Goal: Transaction & Acquisition: Purchase product/service

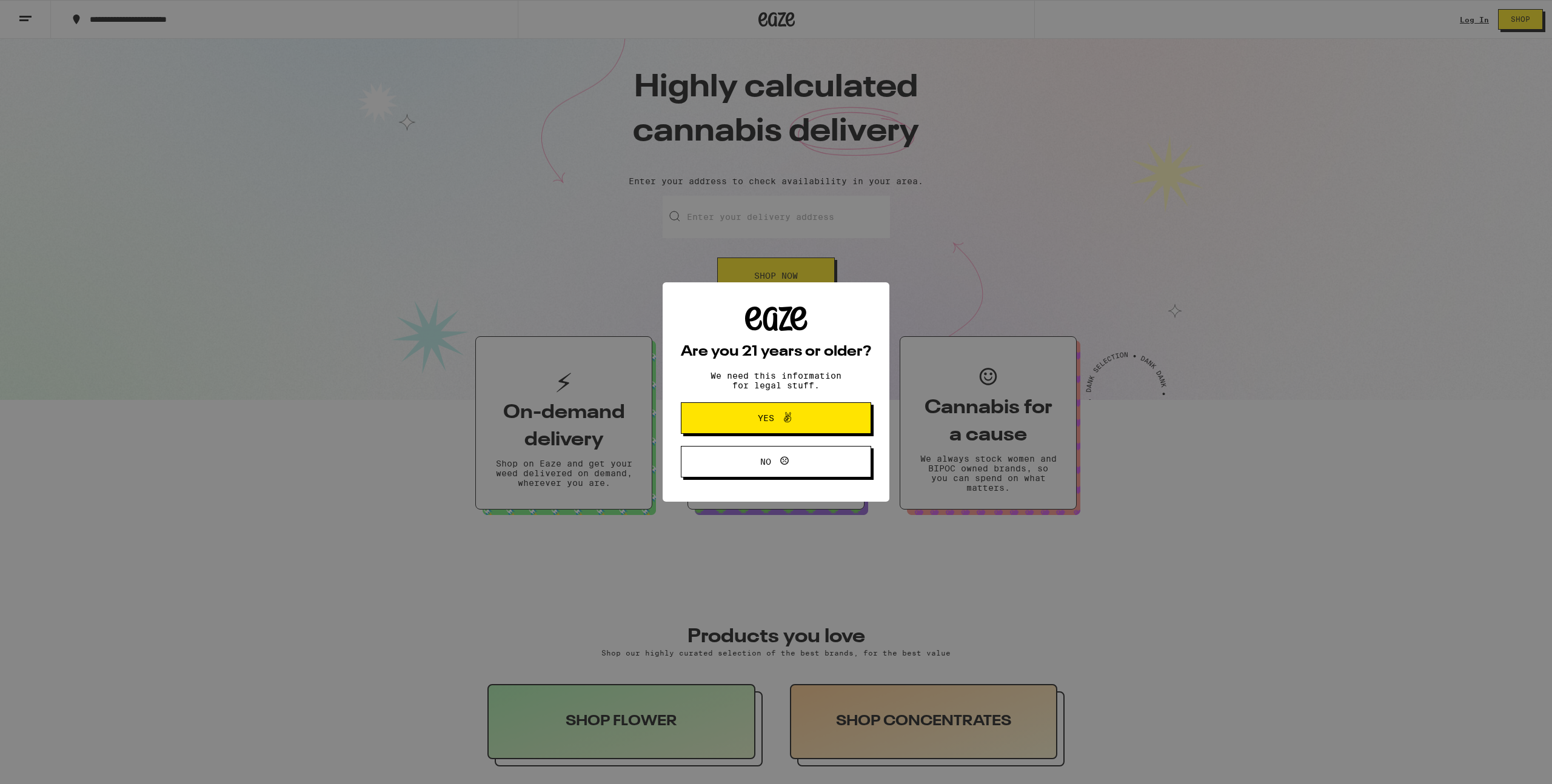
click at [748, 419] on span "Yes" at bounding box center [776, 418] width 92 height 16
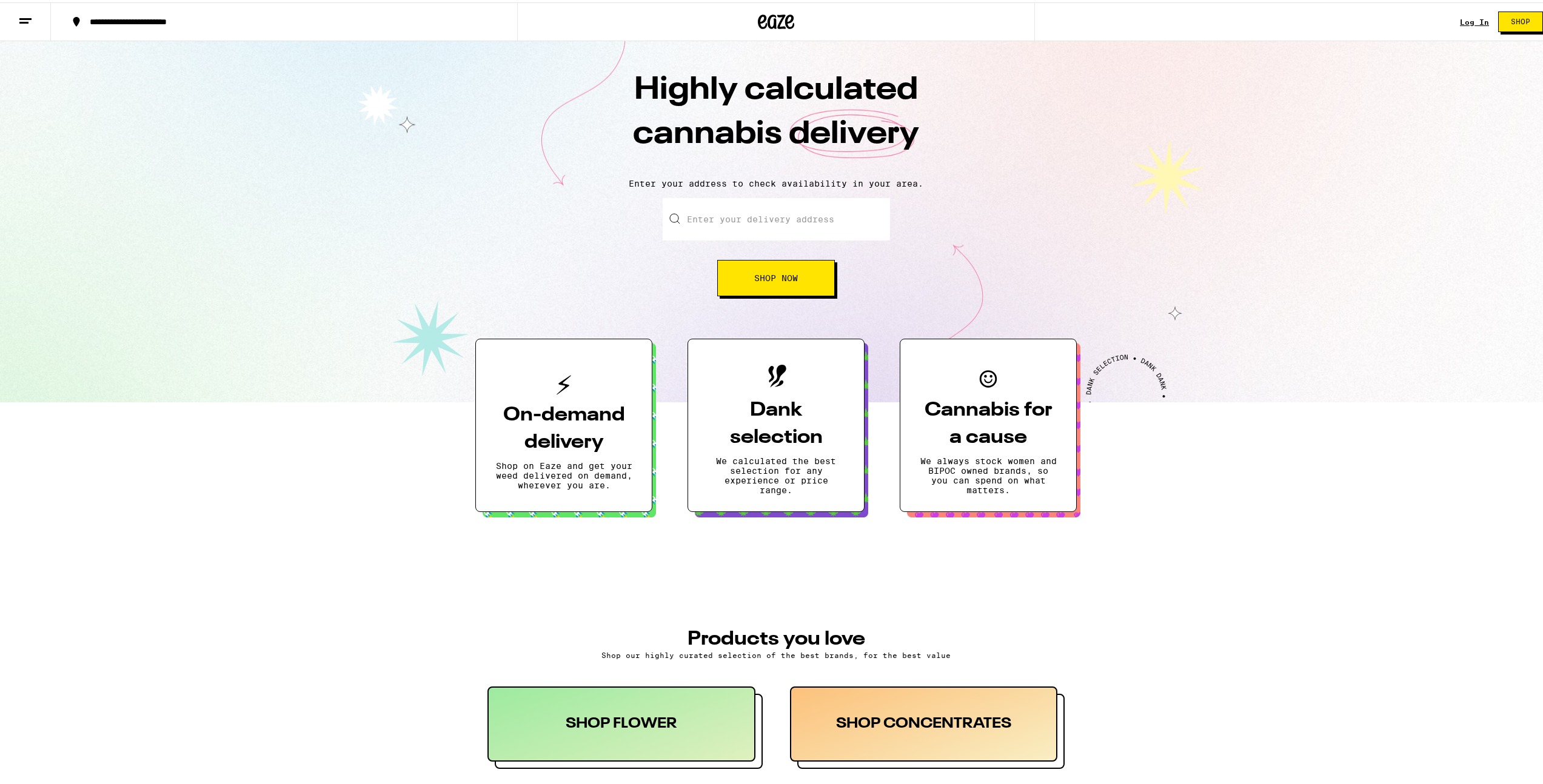
click at [1463, 18] on link "Log In" at bounding box center [1474, 20] width 29 height 8
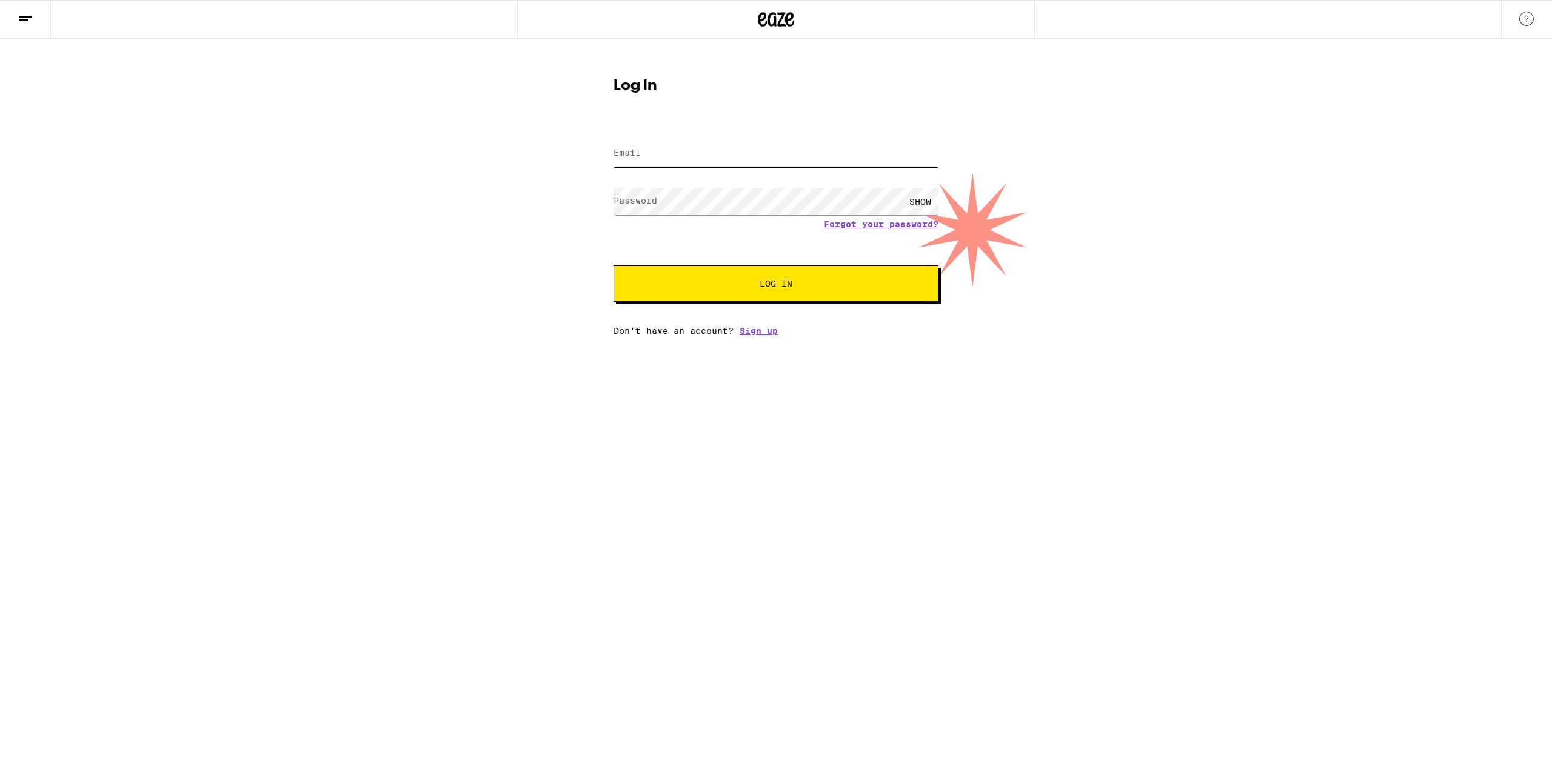
type input "[EMAIL_ADDRESS][DOMAIN_NAME]"
click at [728, 286] on span "Log In" at bounding box center [776, 284] width 227 height 8
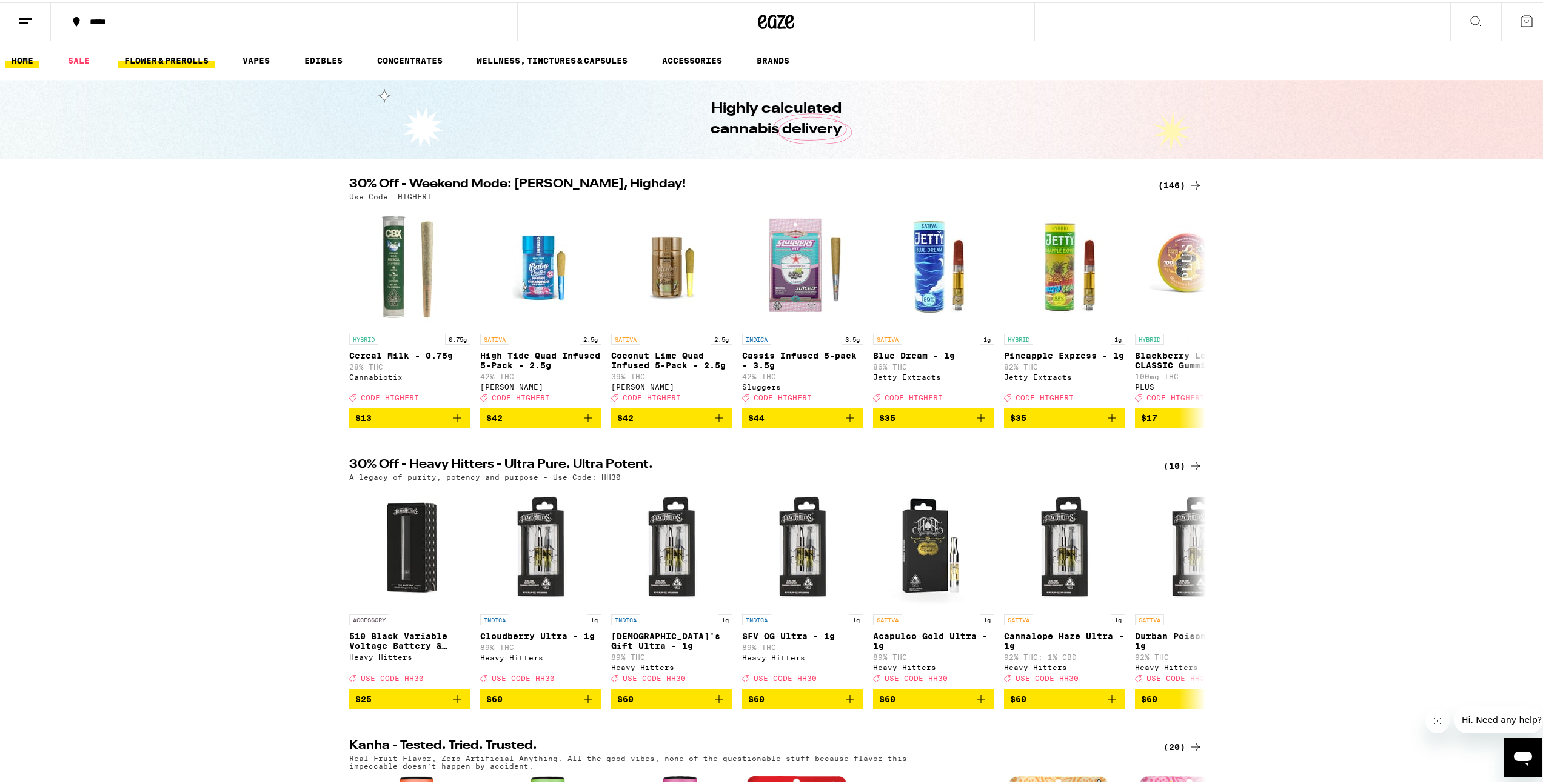
click at [139, 62] on link "FLOWER & PREROLLS" at bounding box center [166, 58] width 97 height 15
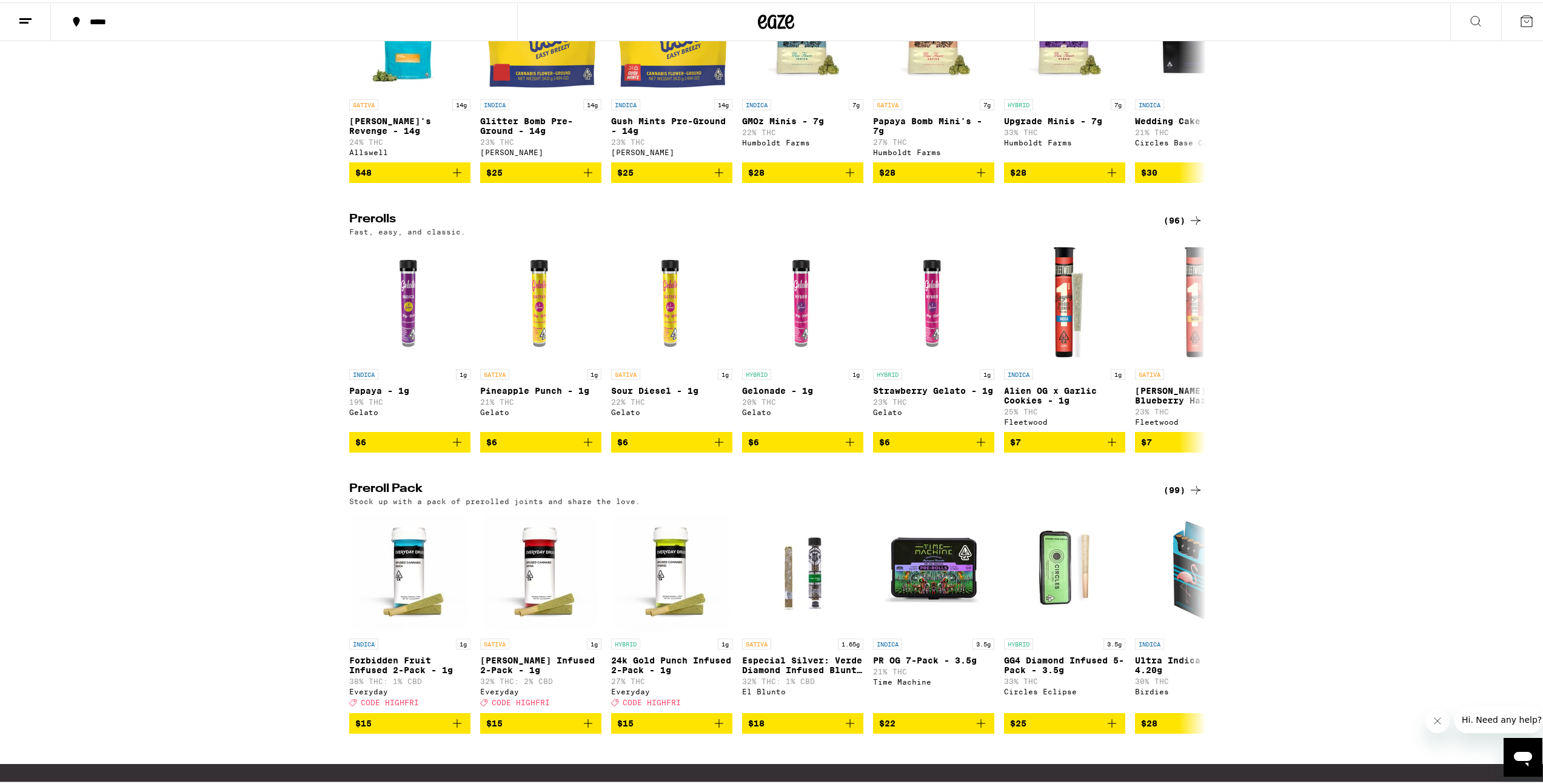
scroll to position [510, 0]
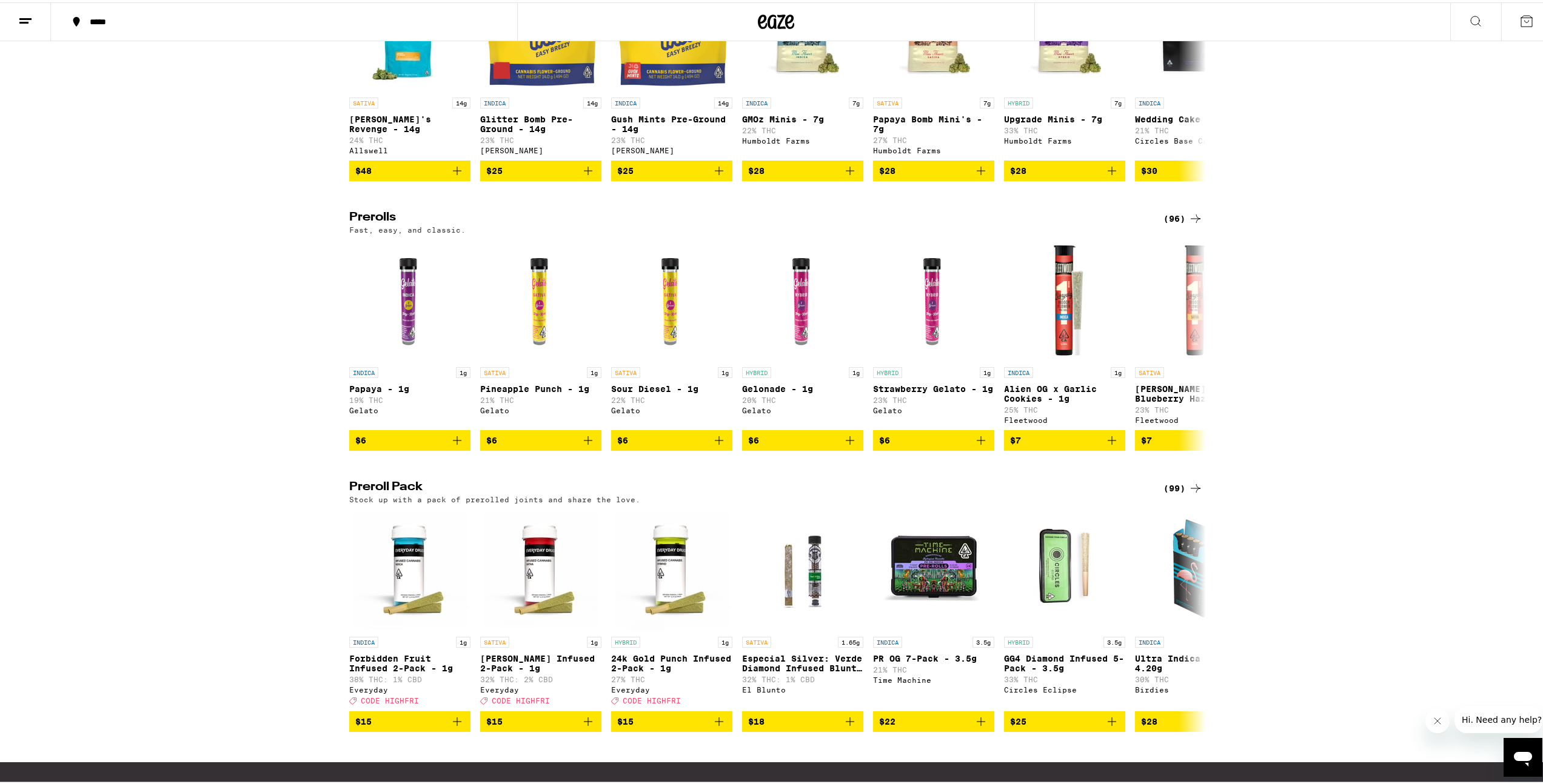
click at [1166, 227] on div "Flower: 1g - 4g (102) The best bud - 1g and 4g flower. Roll it up or pack into …" at bounding box center [776, 305] width 1552 height 1293
click at [1170, 224] on div "(96)" at bounding box center [1183, 216] width 39 height 15
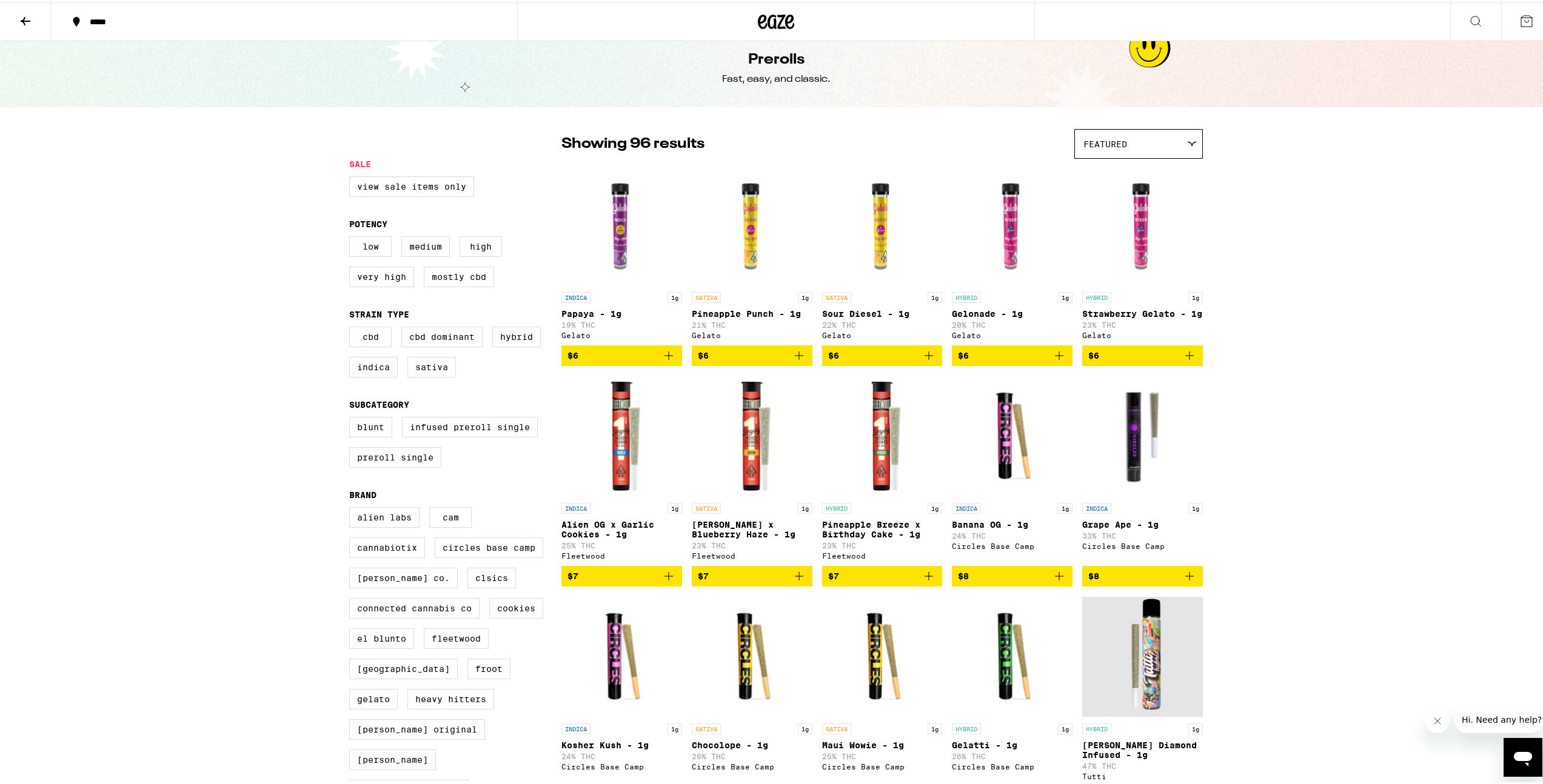
scroll to position [83, 0]
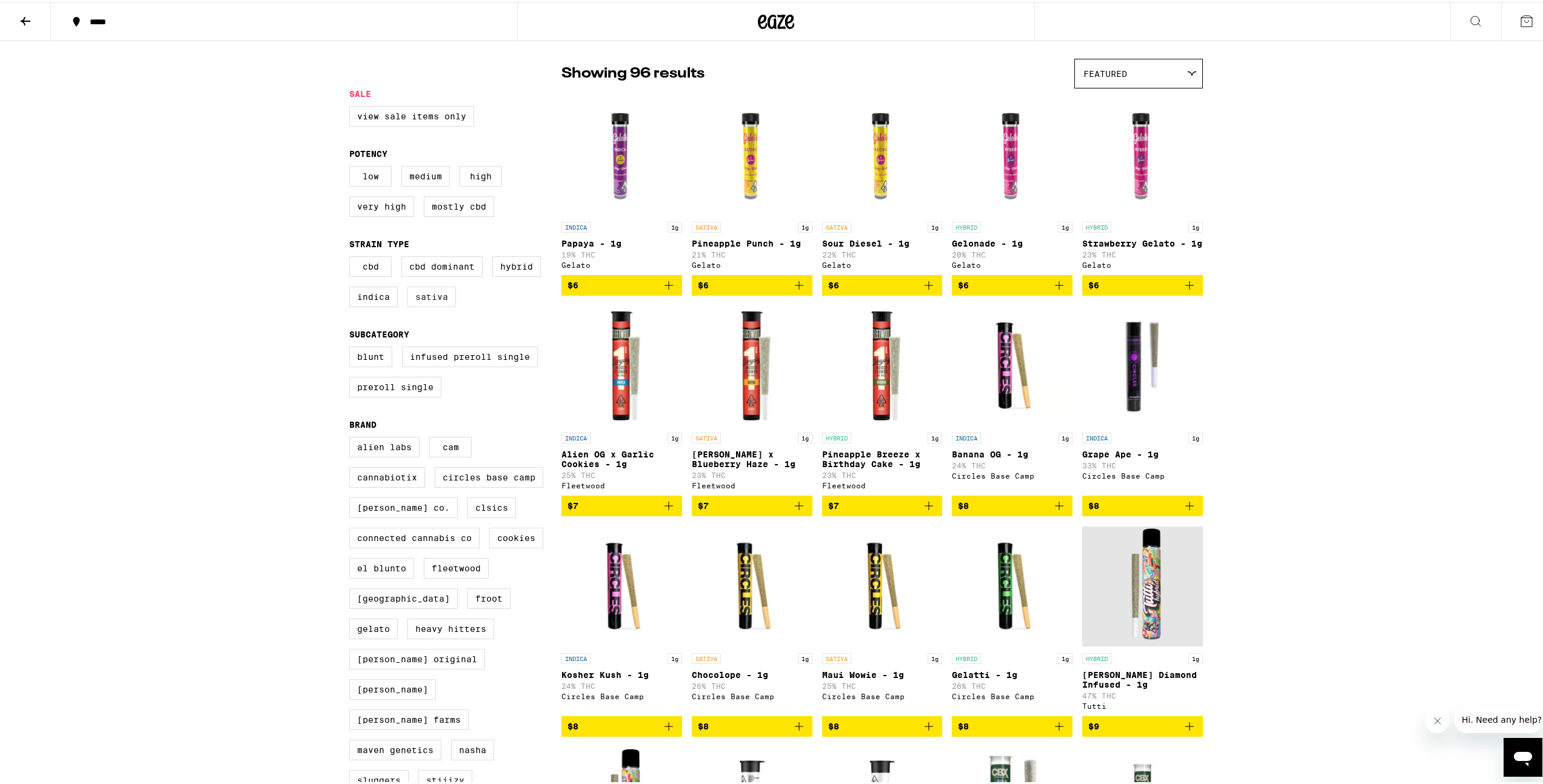
click at [424, 305] on label "Sativa" at bounding box center [431, 294] width 48 height 20
click at [353, 257] on input "Sativa" at bounding box center [352, 256] width 1 height 1
checkbox input "true"
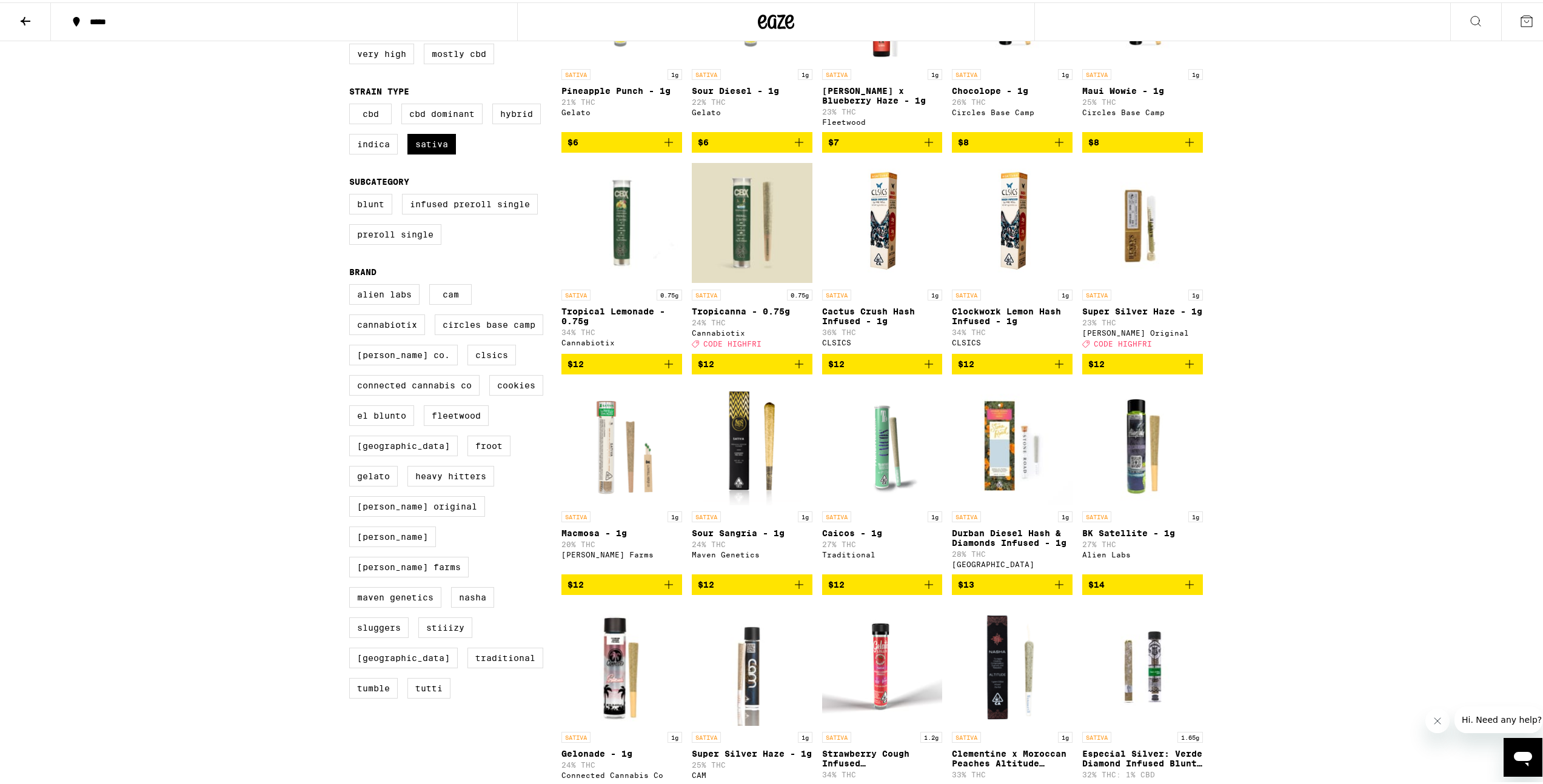
scroll to position [243, 0]
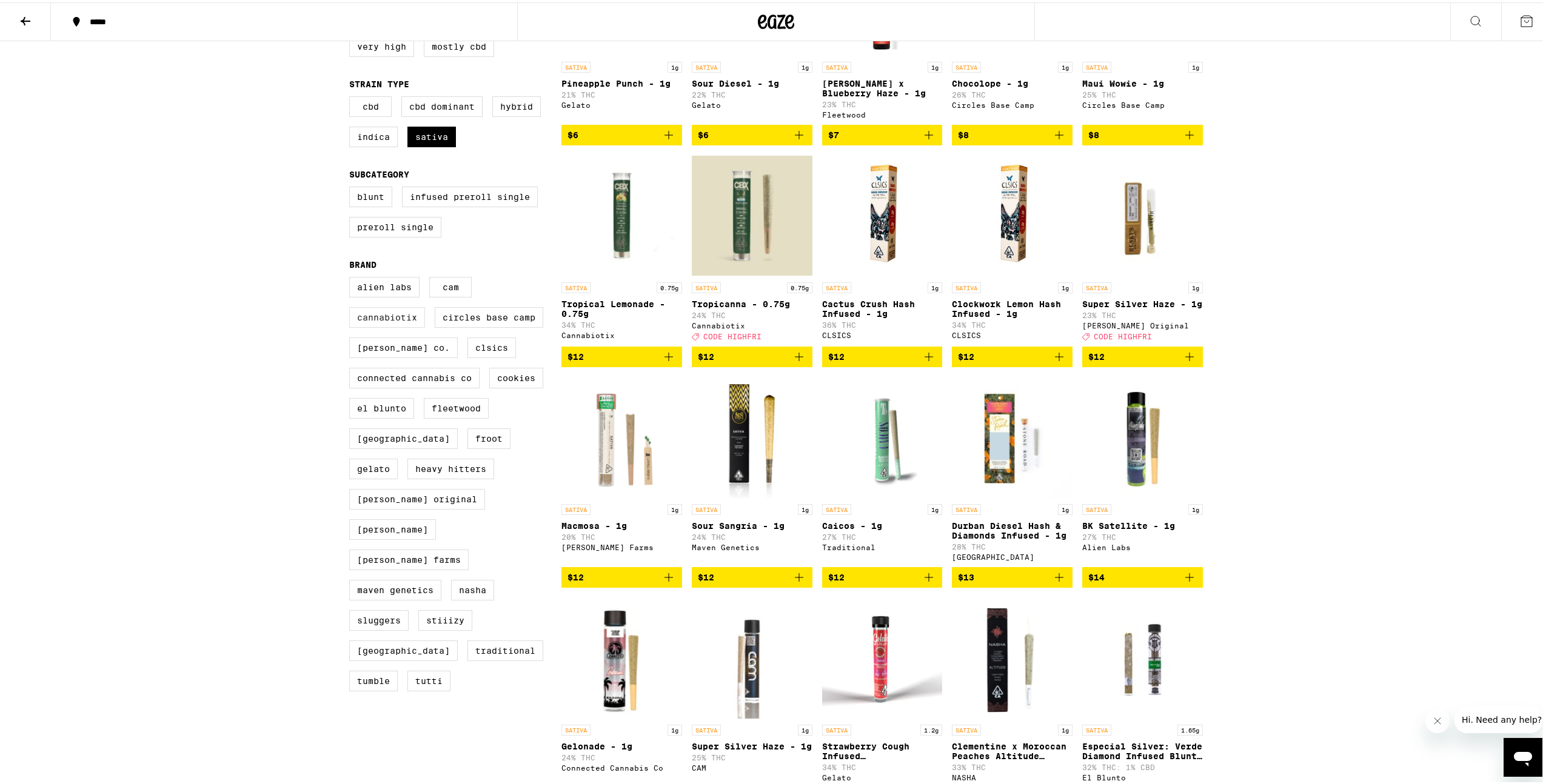
click at [398, 325] on label "Cannabiotix" at bounding box center [387, 315] width 76 height 20
click at [353, 277] on input "Cannabiotix" at bounding box center [352, 276] width 1 height 1
checkbox input "true"
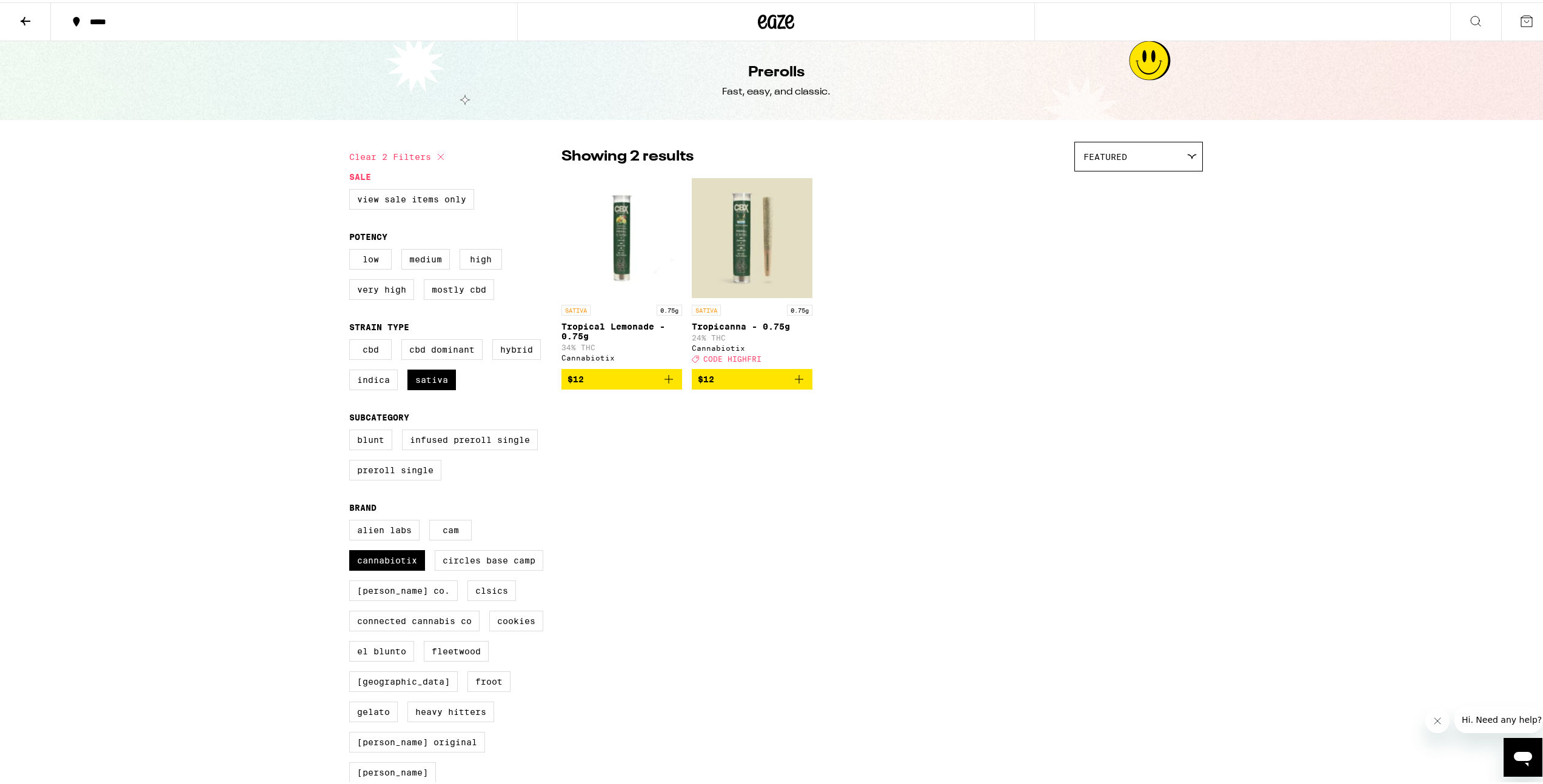
click at [663, 381] on icon "Add to bag" at bounding box center [668, 377] width 15 height 15
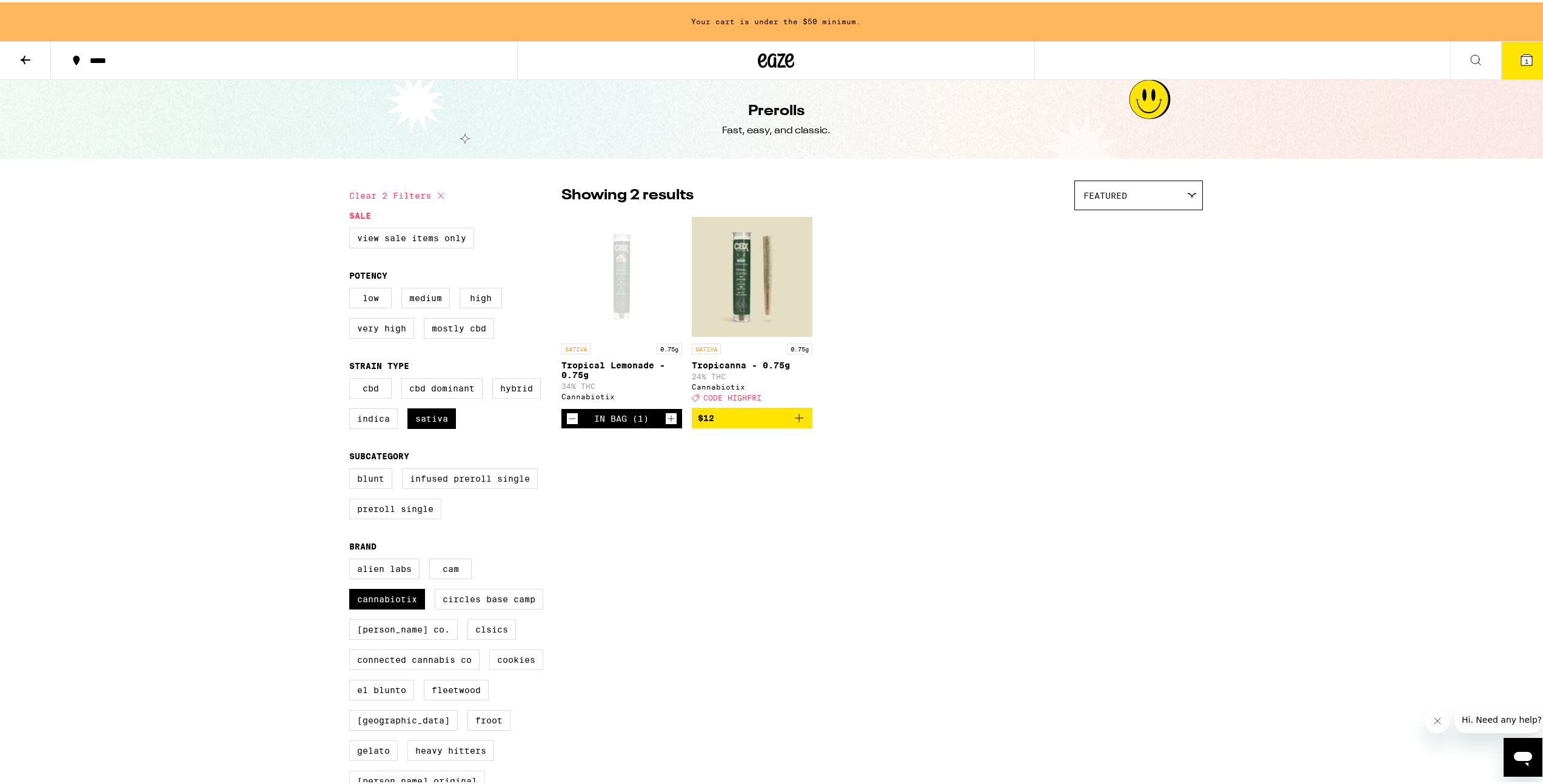
click at [795, 420] on icon "Add to bag" at bounding box center [799, 415] width 8 height 8
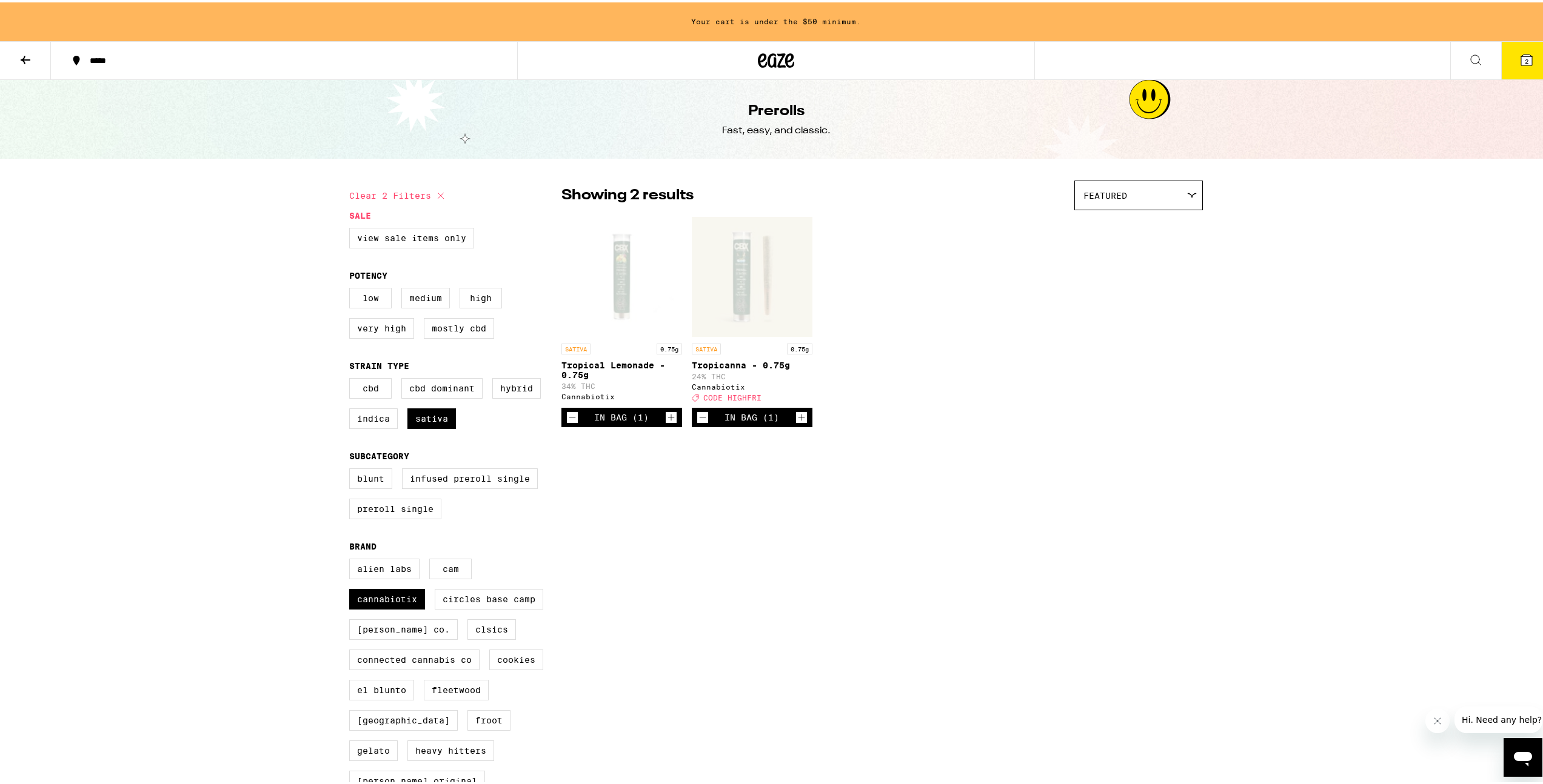
click at [902, 404] on div "SATIVA 0.75g Tropical Lemonade - 0.75g 34% THC Cannabiotix In Bag (1) SATIVA 0.…" at bounding box center [881, 320] width 641 height 211
click at [438, 194] on icon at bounding box center [441, 193] width 6 height 6
checkbox input "false"
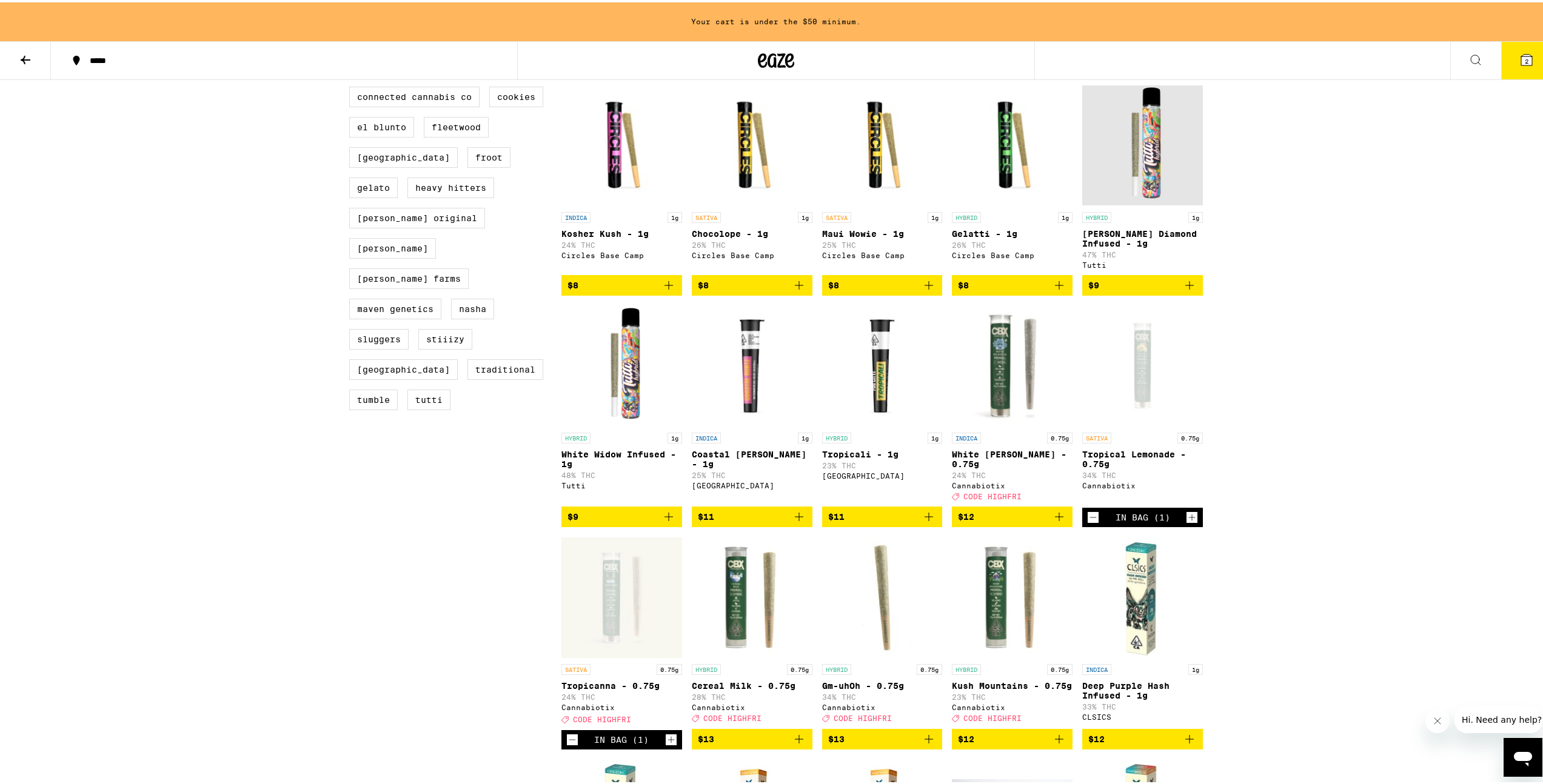
scroll to position [657, 0]
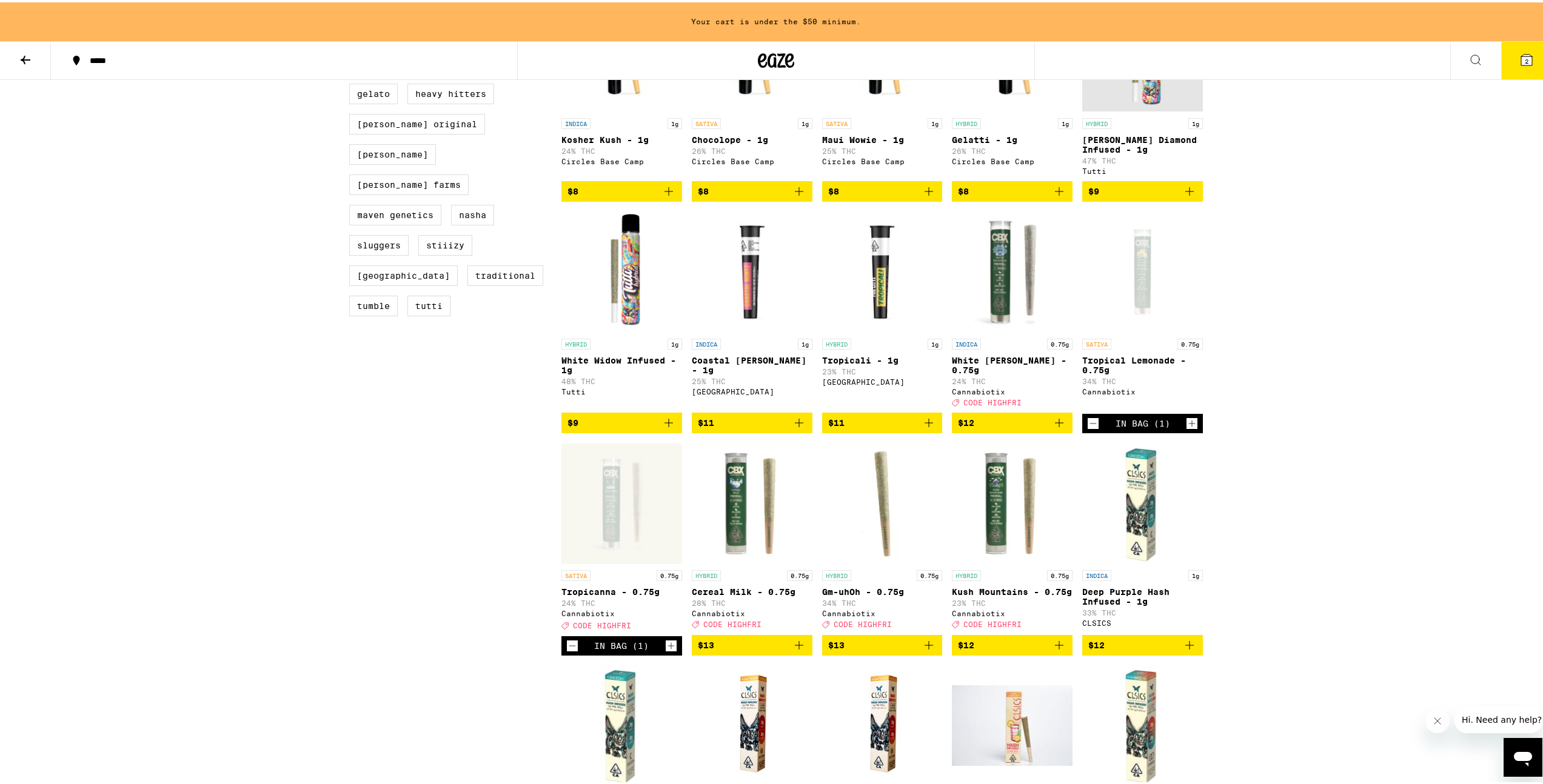
click at [976, 373] on p "White [PERSON_NAME] - 0.75g" at bounding box center [1012, 363] width 120 height 20
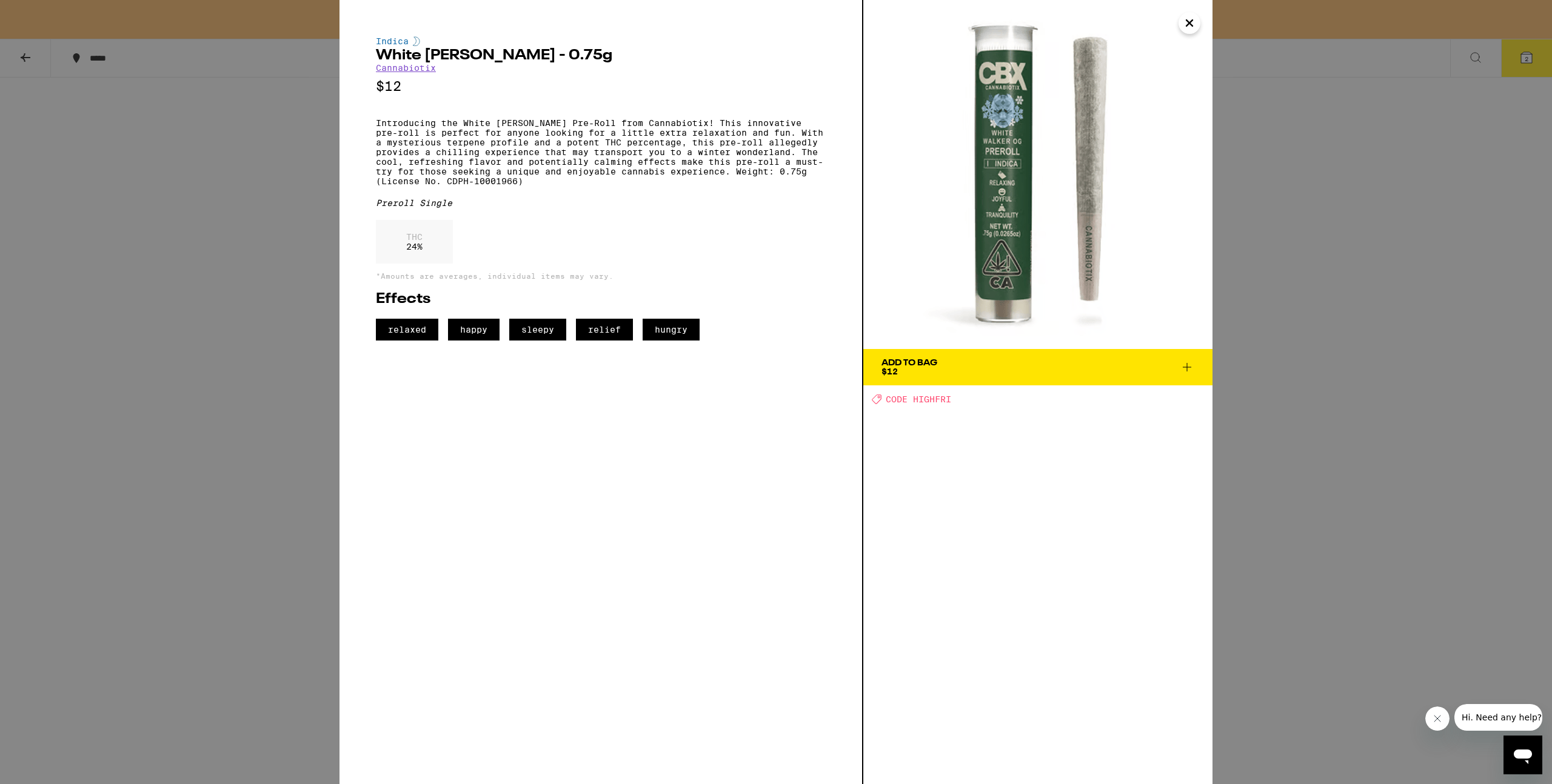
click at [1183, 22] on icon "Close" at bounding box center [1189, 23] width 15 height 18
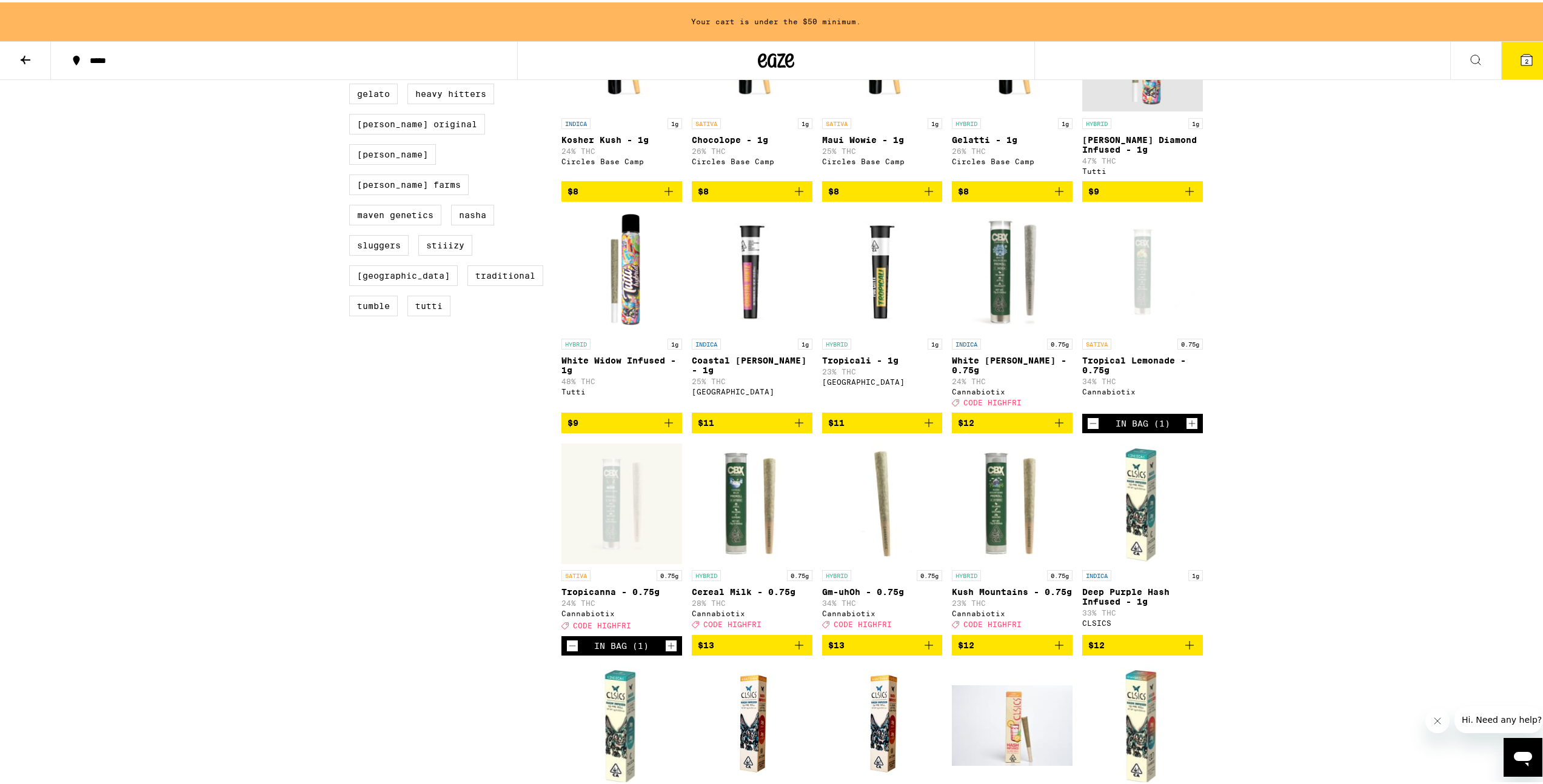
click at [1060, 428] on icon "Add to bag" at bounding box center [1059, 420] width 15 height 15
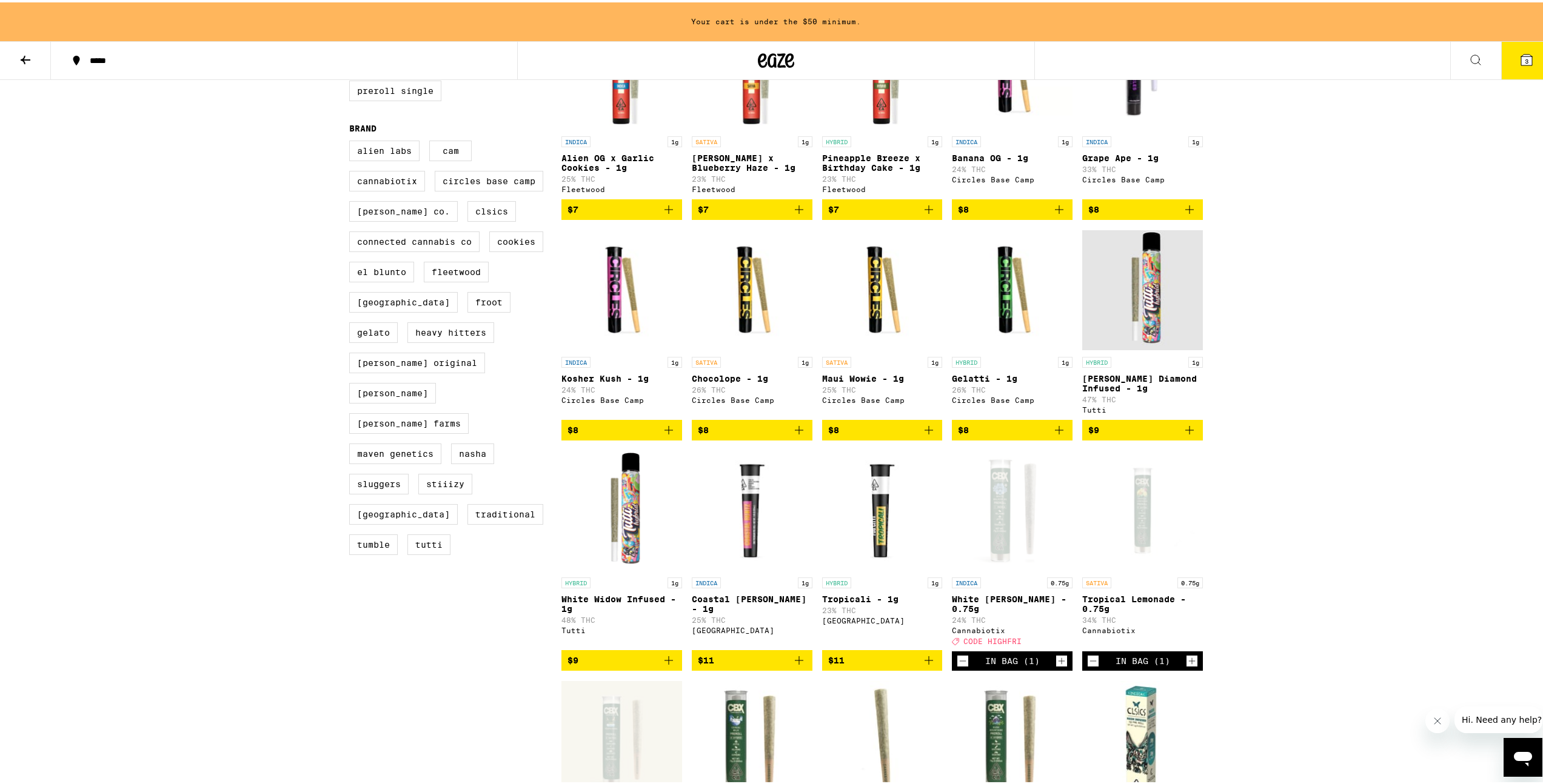
scroll to position [353, 0]
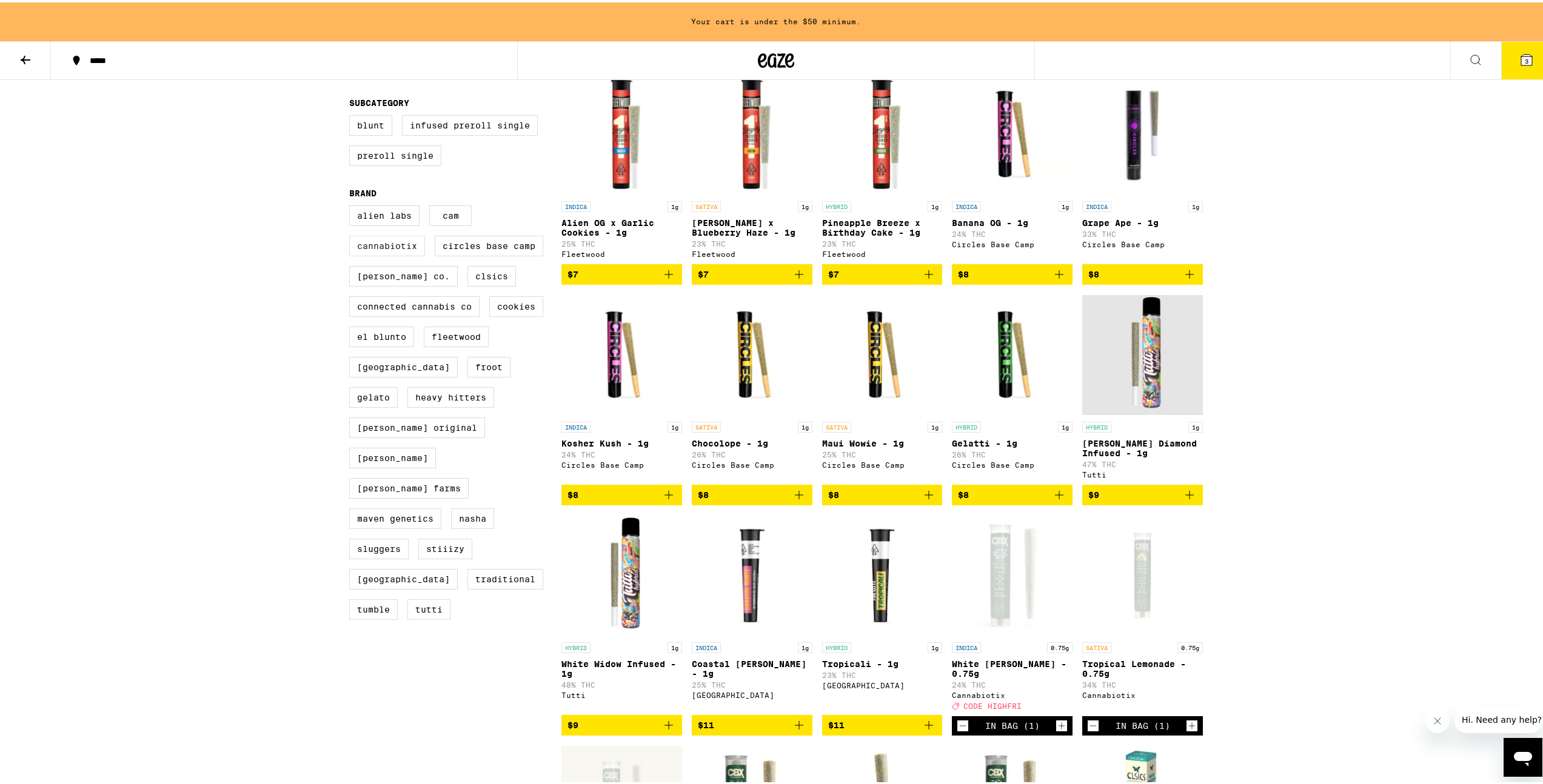
click at [379, 254] on label "Cannabiotix" at bounding box center [387, 243] width 76 height 20
click at [353, 206] on input "Cannabiotix" at bounding box center [352, 205] width 1 height 1
checkbox input "true"
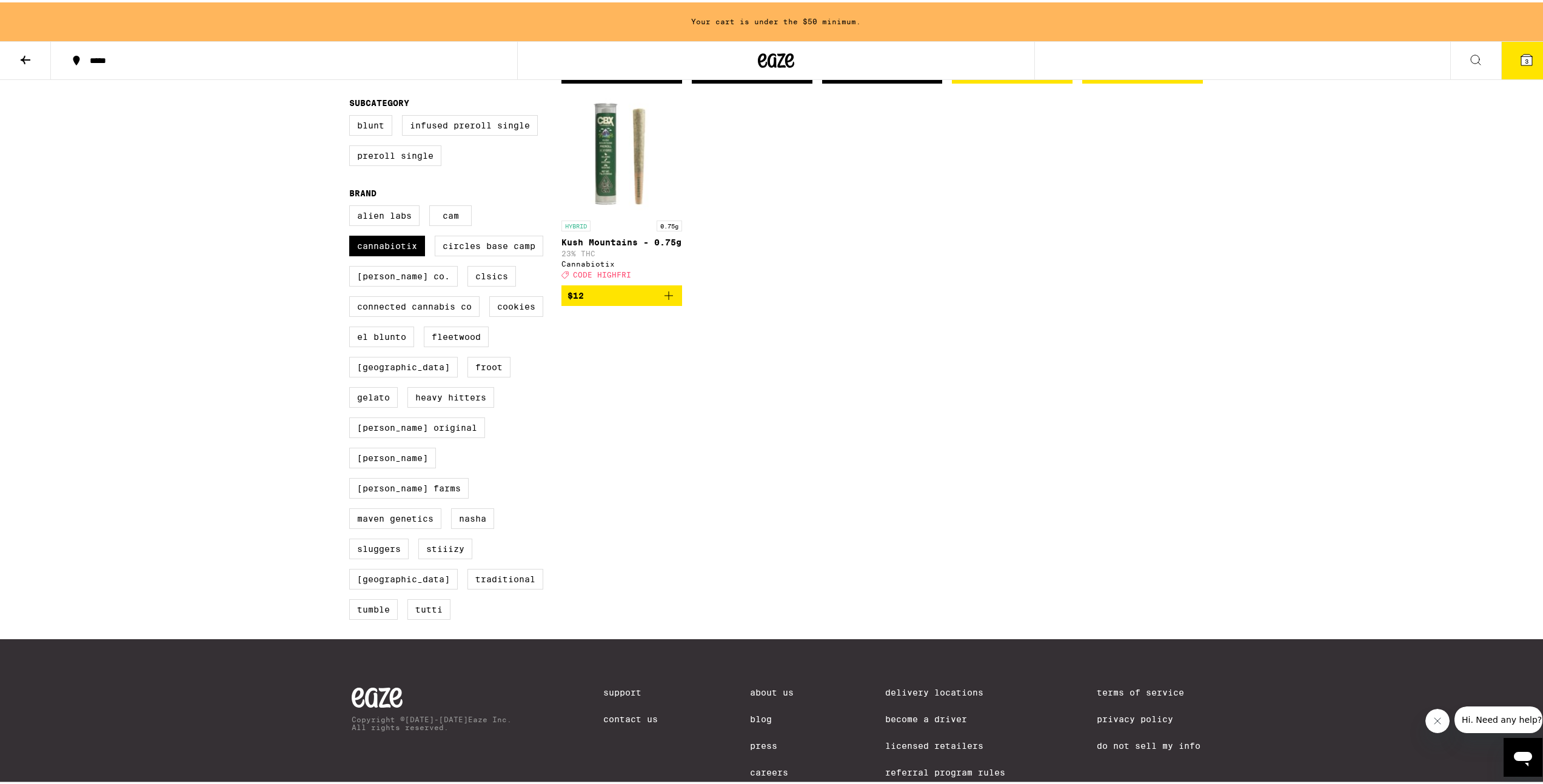
click at [249, 284] on div "Your cart is under the $50 minimum. ***** ***** 3 Prerolls Fast, easy, and clas…" at bounding box center [776, 238] width 1552 height 1182
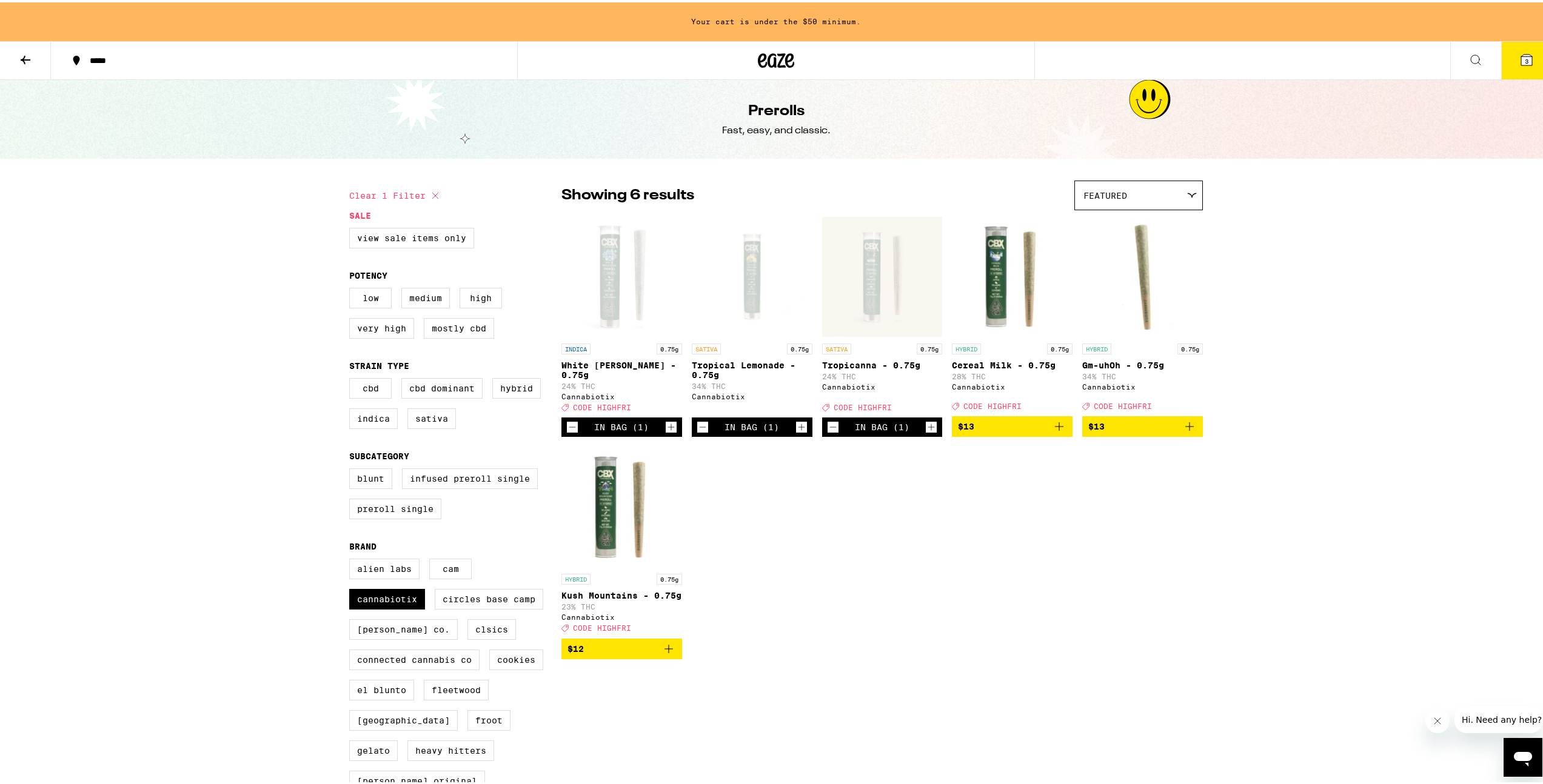
click at [1521, 60] on icon at bounding box center [1526, 58] width 11 height 11
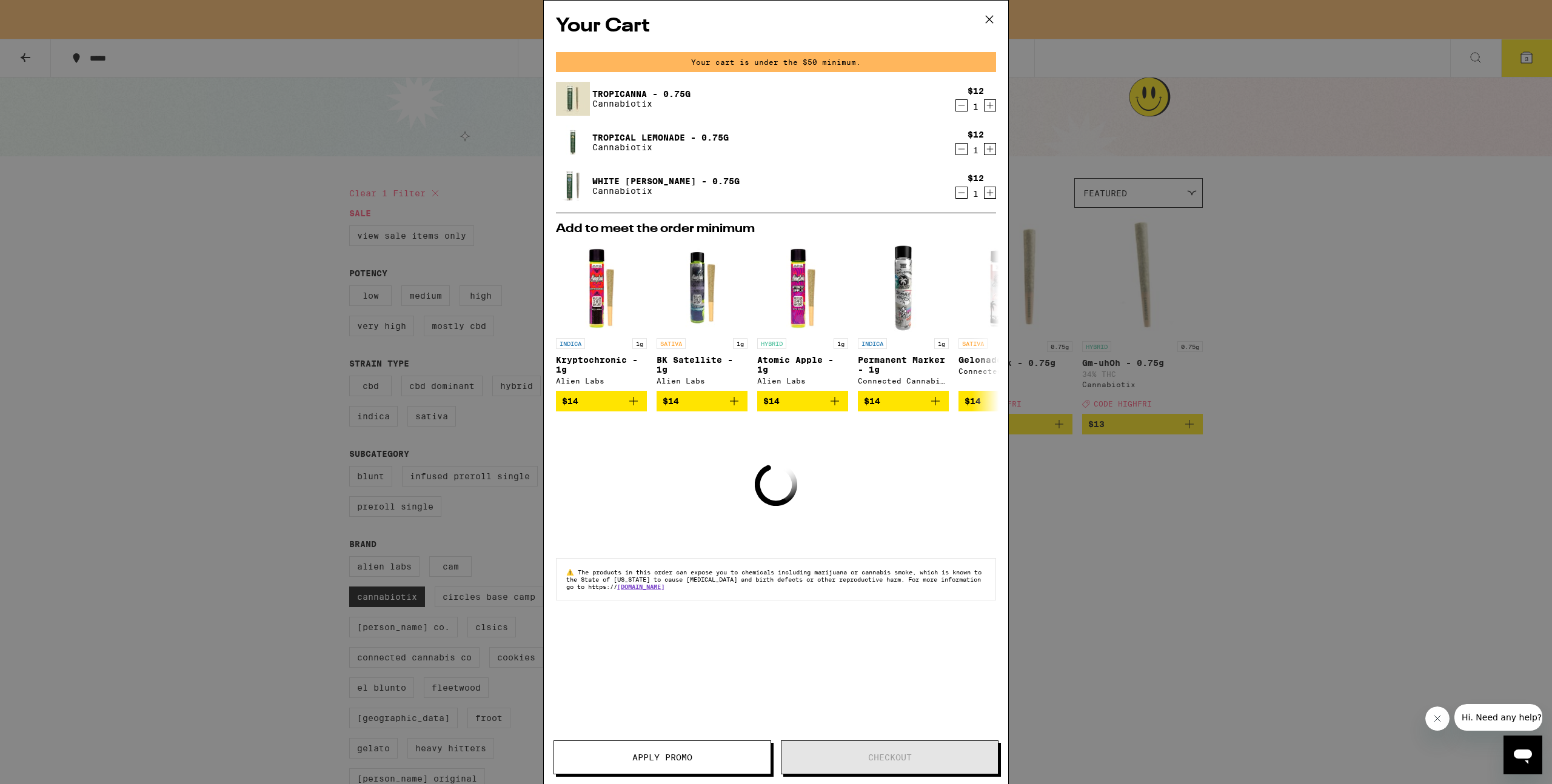
click at [994, 18] on icon at bounding box center [989, 20] width 18 height 18
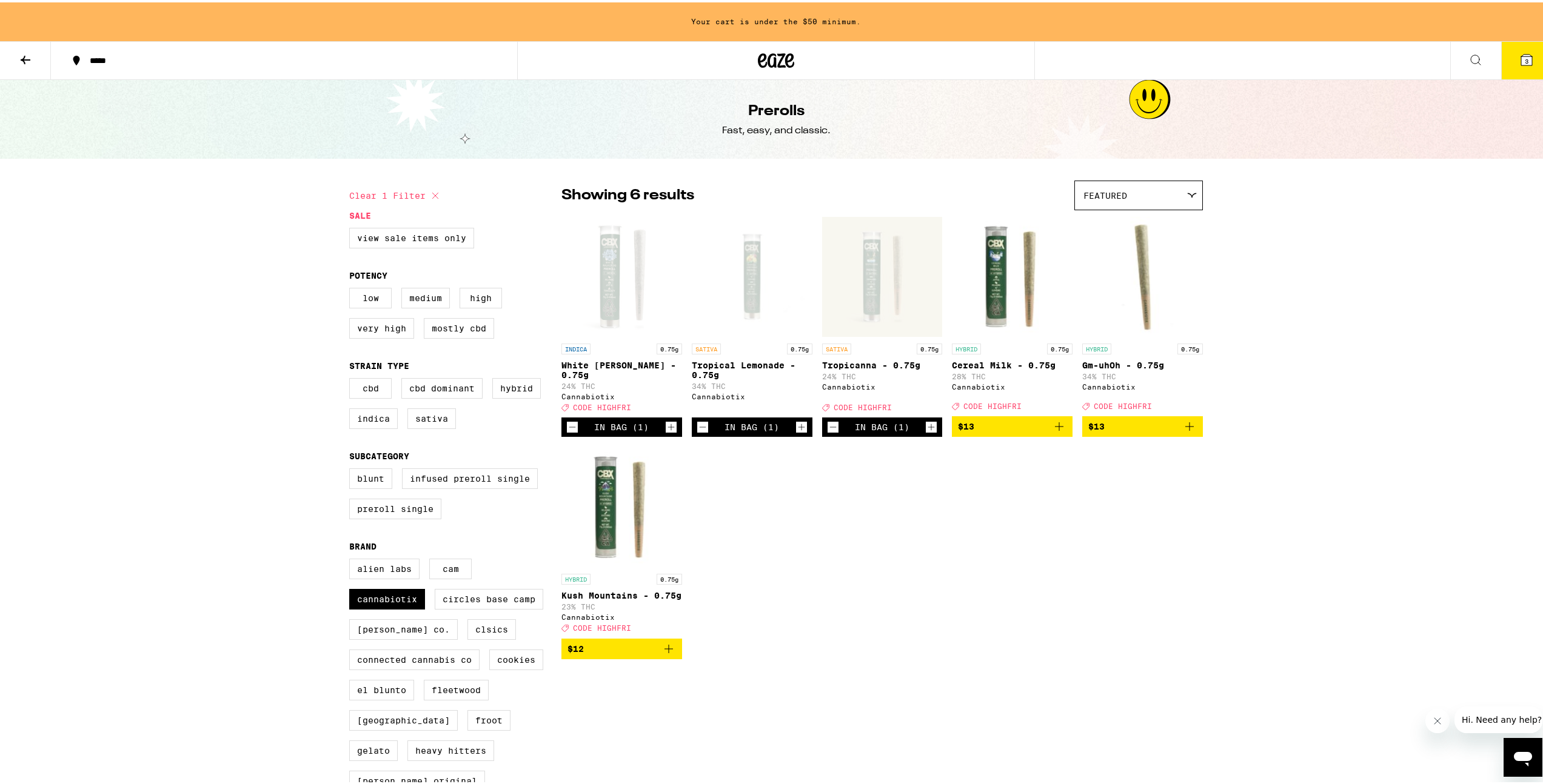
click at [26, 60] on icon at bounding box center [25, 57] width 15 height 15
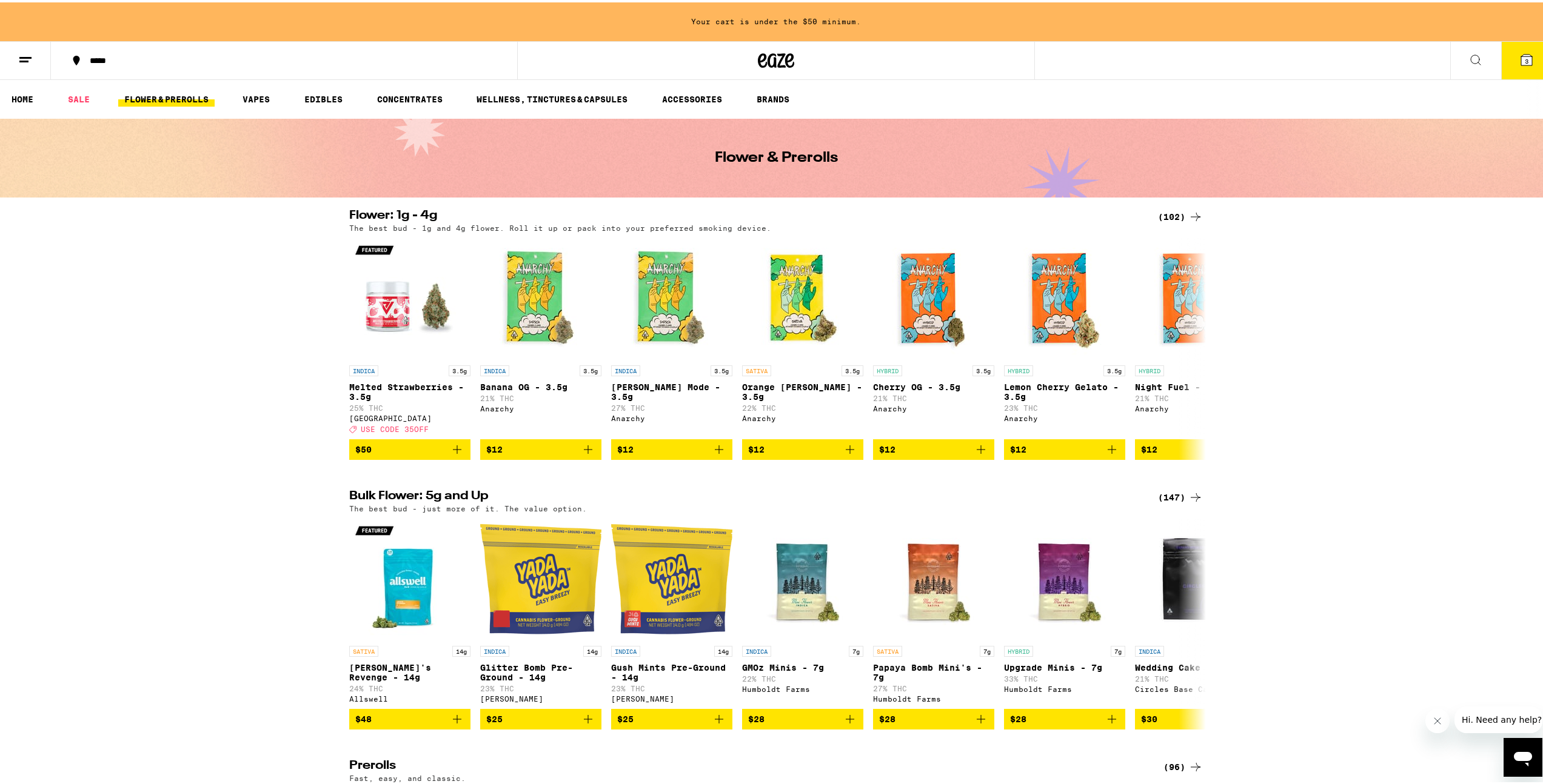
click at [20, 59] on icon at bounding box center [25, 57] width 15 height 15
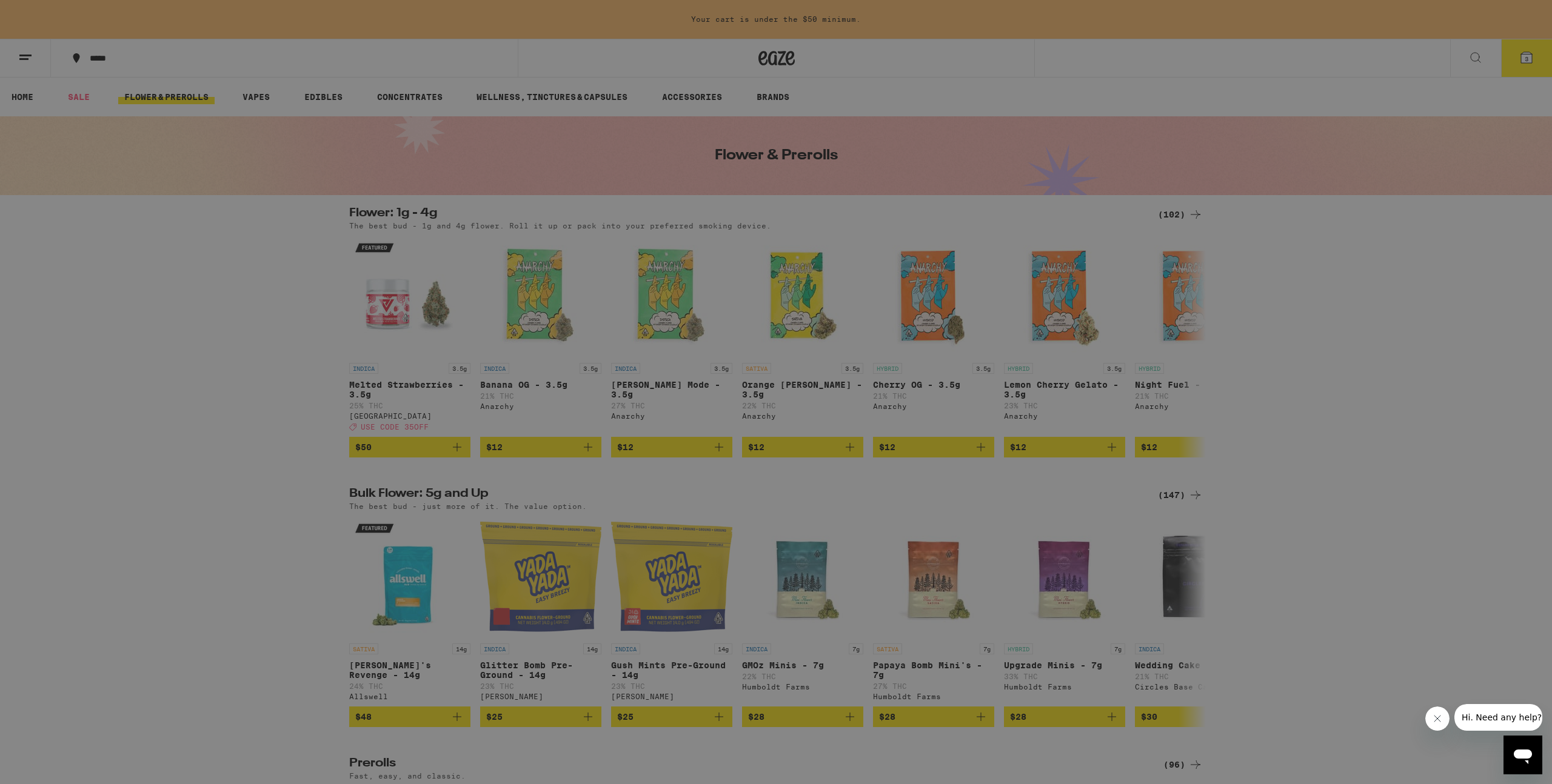
click at [112, 82] on div "Buy It Again" at bounding box center [104, 80] width 86 height 15
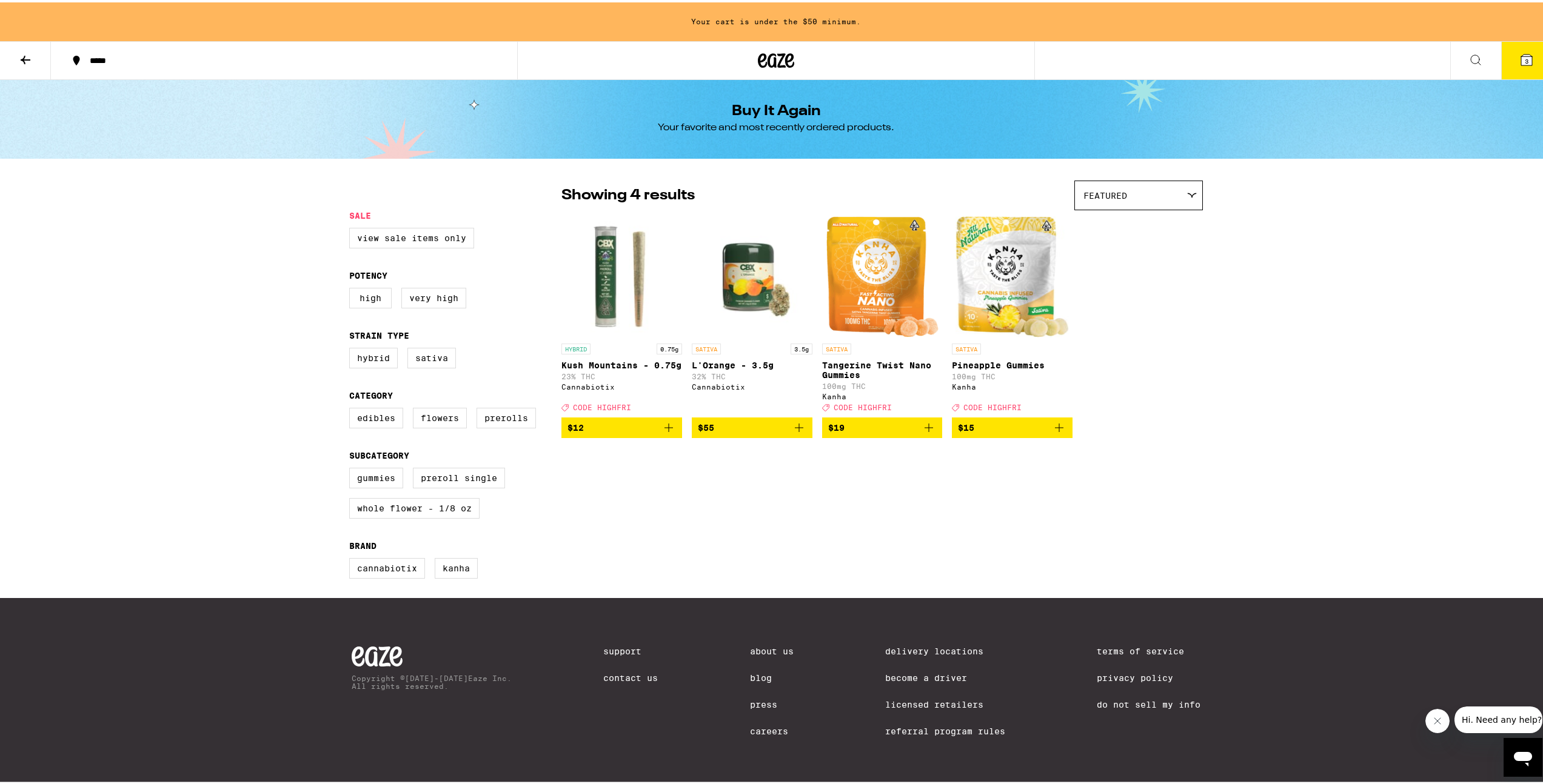
click at [26, 54] on icon at bounding box center [25, 57] width 15 height 15
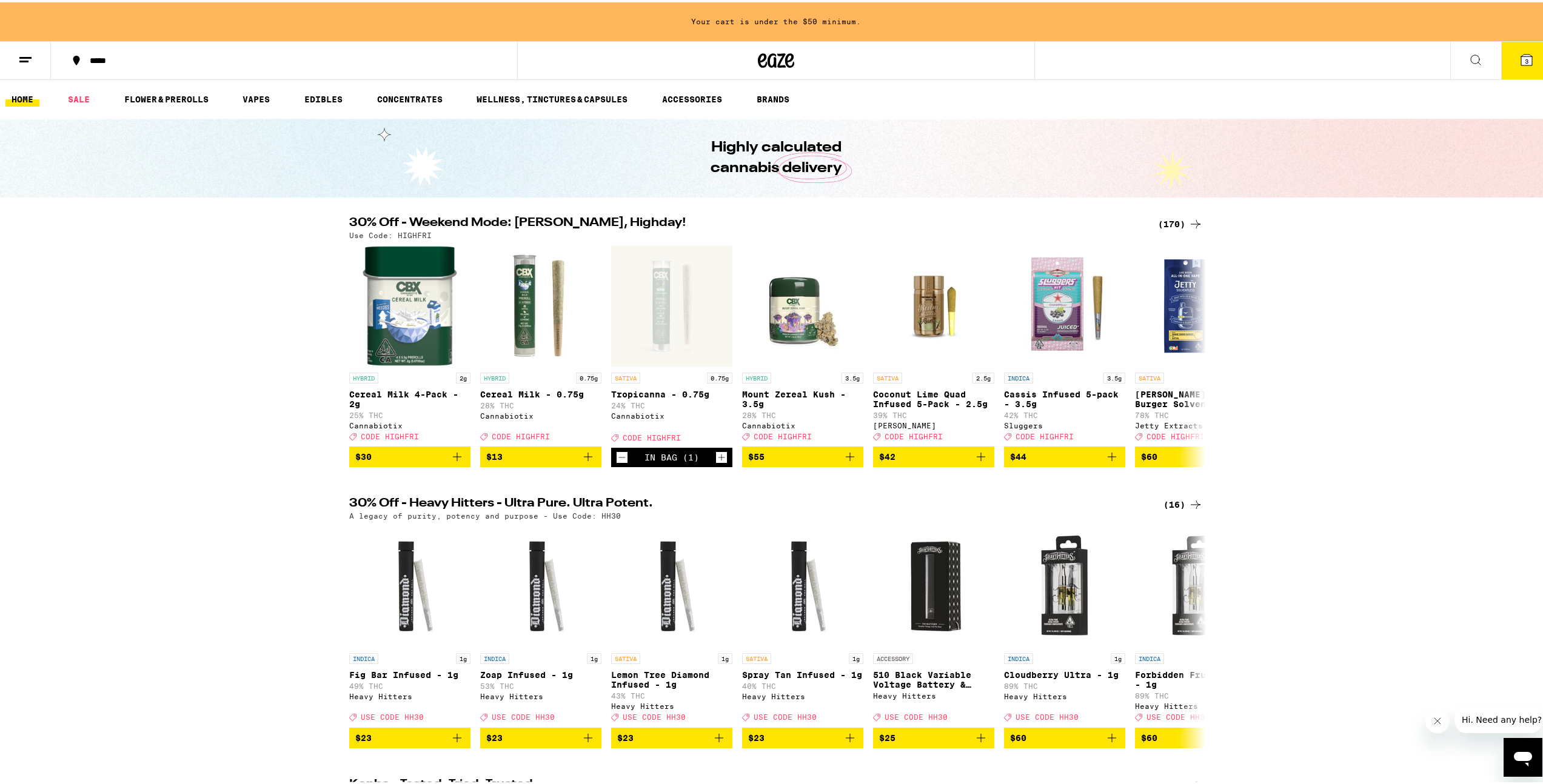
click at [339, 93] on link "EDIBLES" at bounding box center [323, 97] width 50 height 15
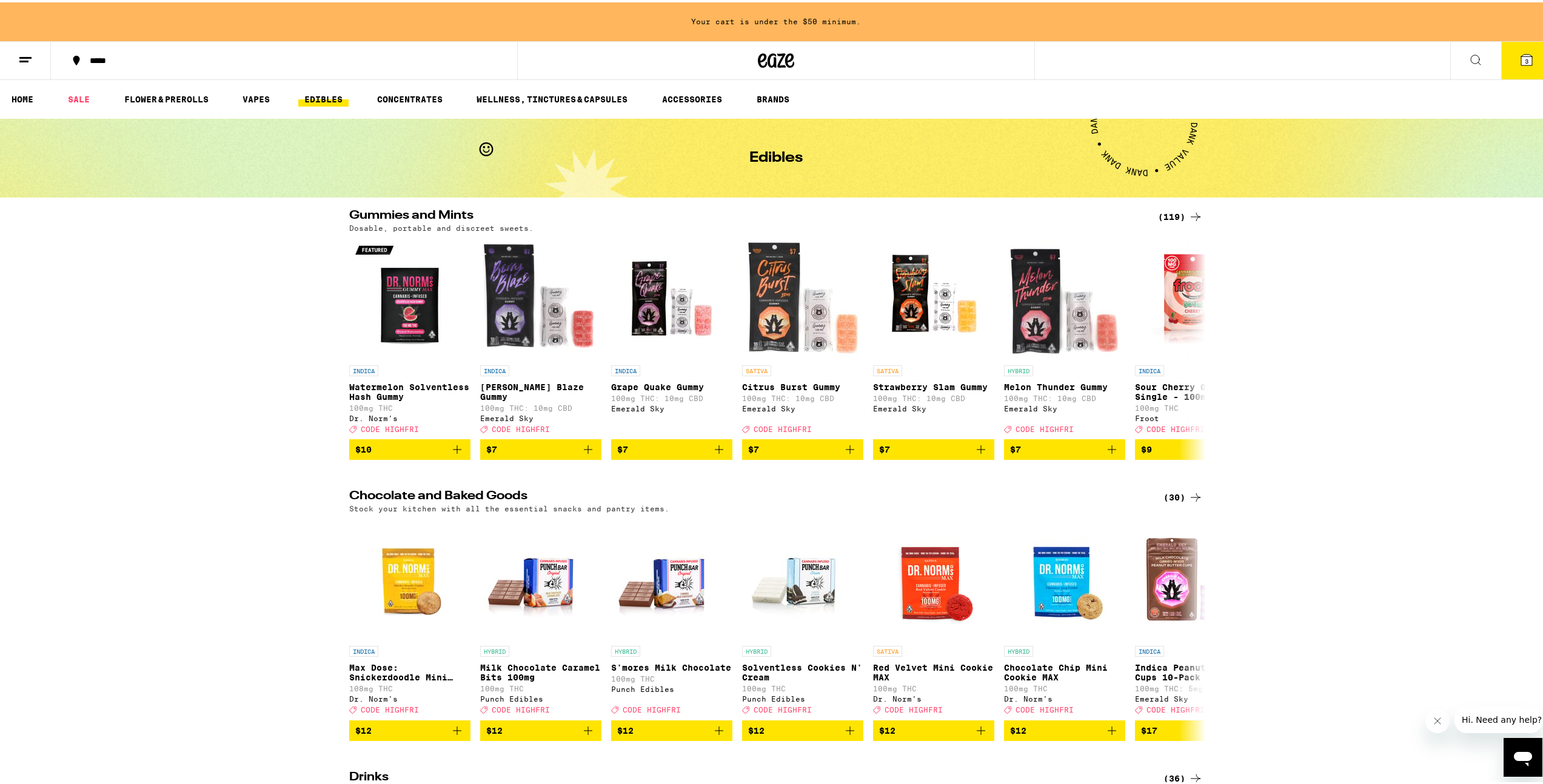
click at [1179, 211] on div "(119)" at bounding box center [1180, 214] width 45 height 15
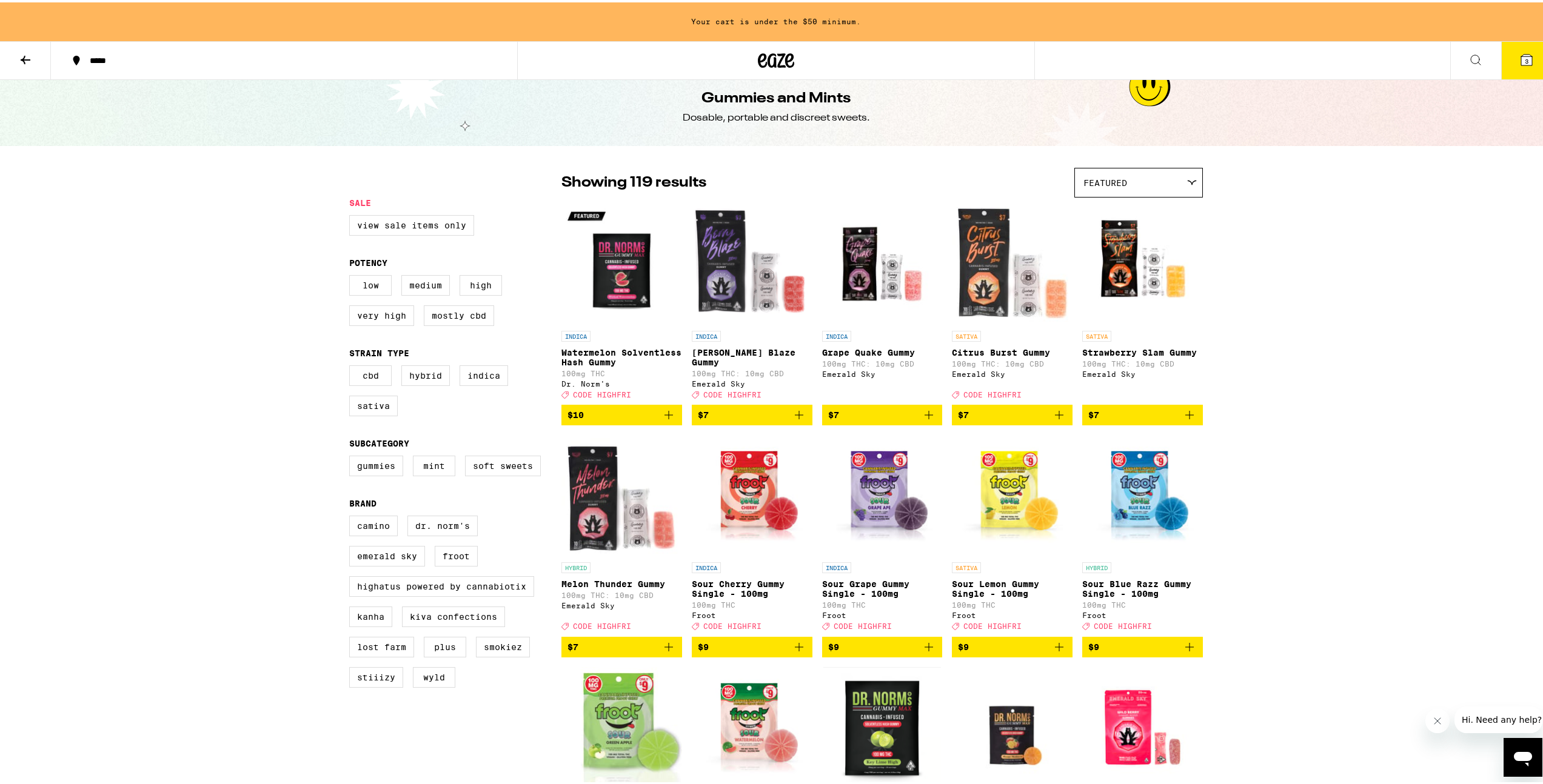
scroll to position [15, 0]
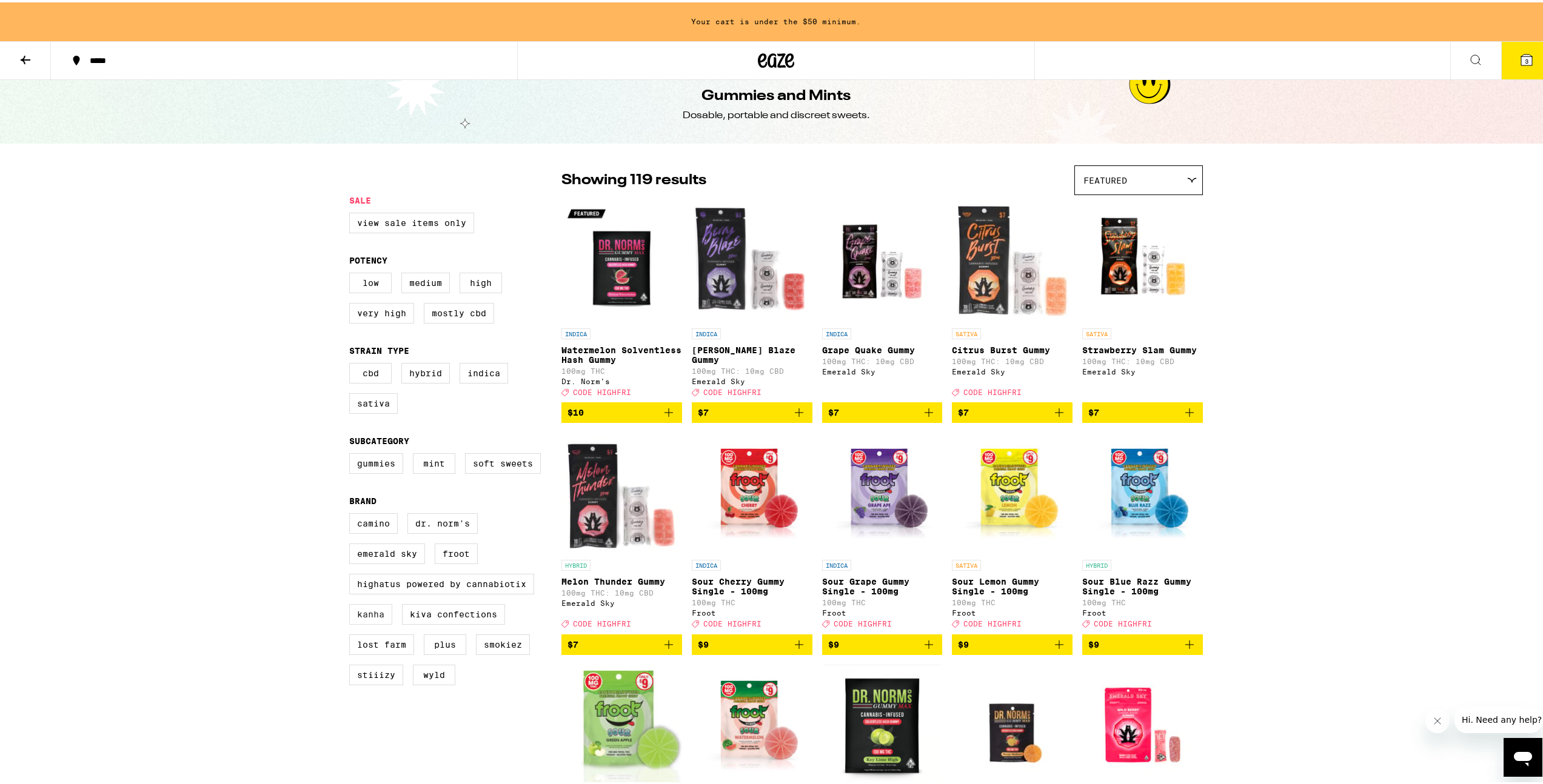
click at [383, 622] on label "Kanha" at bounding box center [371, 612] width 43 height 20
click at [353, 513] on input "Kanha" at bounding box center [352, 513] width 1 height 1
checkbox input "true"
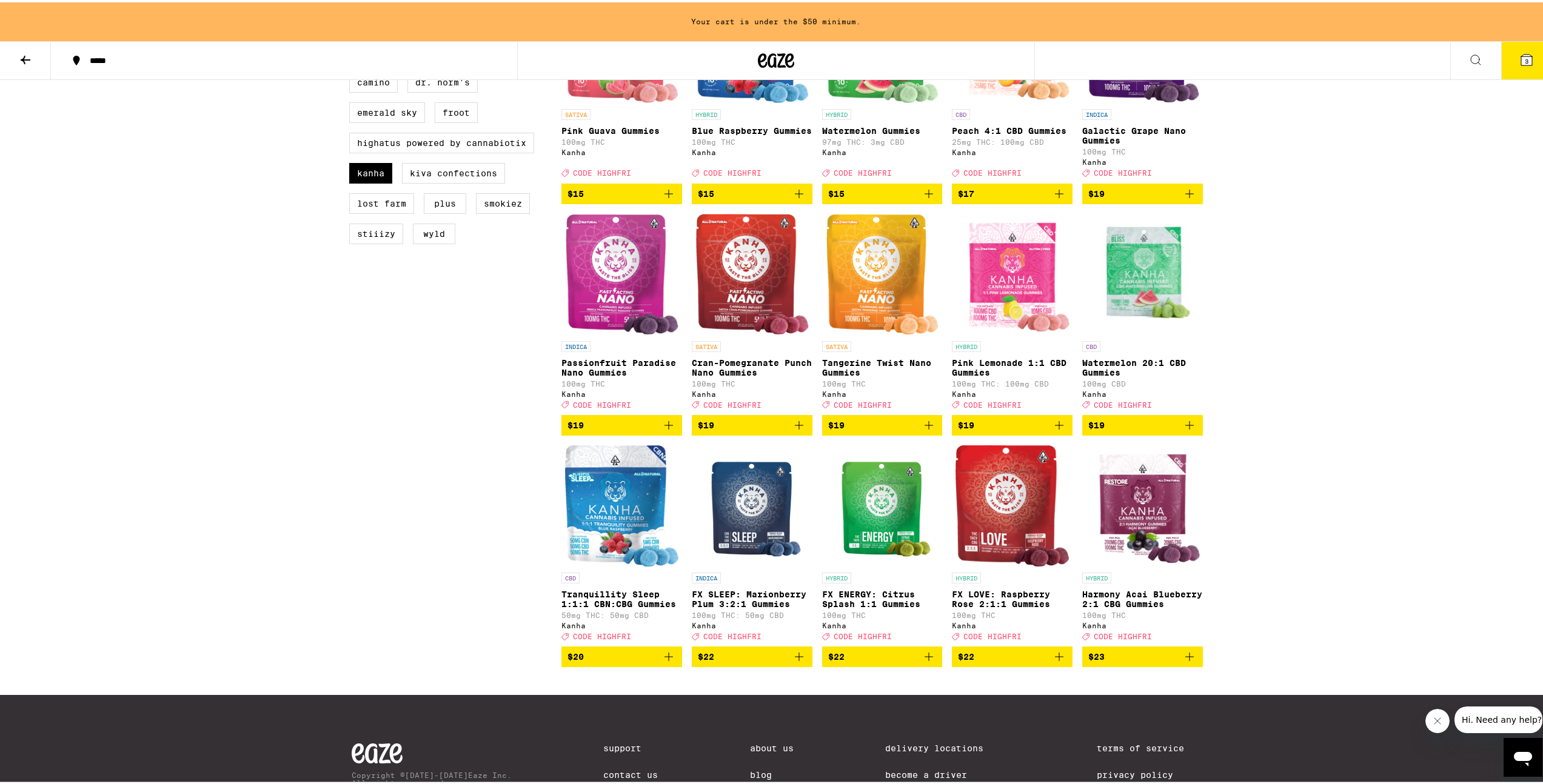
scroll to position [456, 0]
click at [1358, 348] on div "Your cart is under the $50 minimum. ***** ***** 3 Gummies and Mints Dosable, po…" at bounding box center [776, 214] width 1552 height 1341
click at [862, 431] on span "$19" at bounding box center [882, 423] width 108 height 15
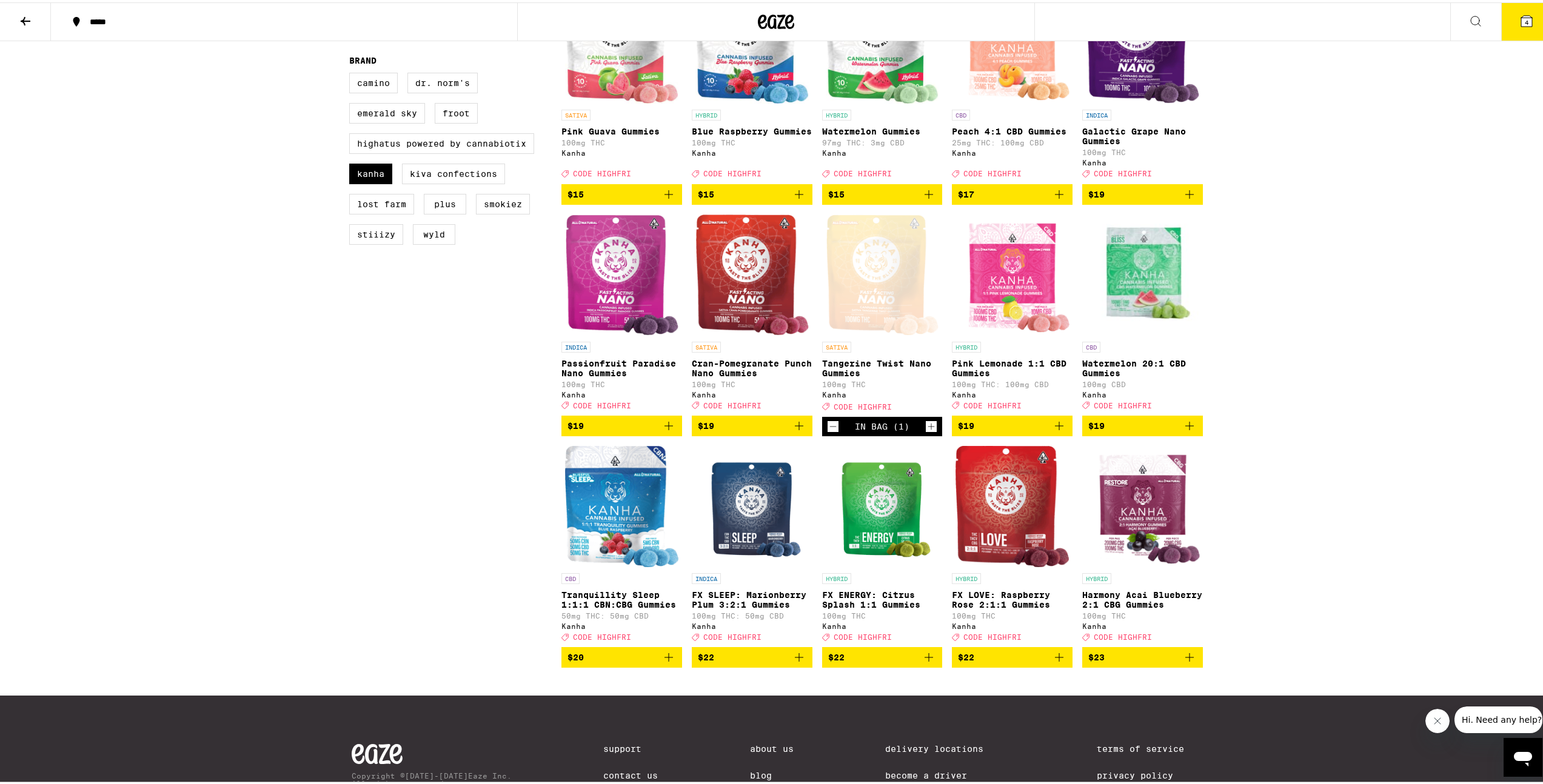
scroll to position [0, 0]
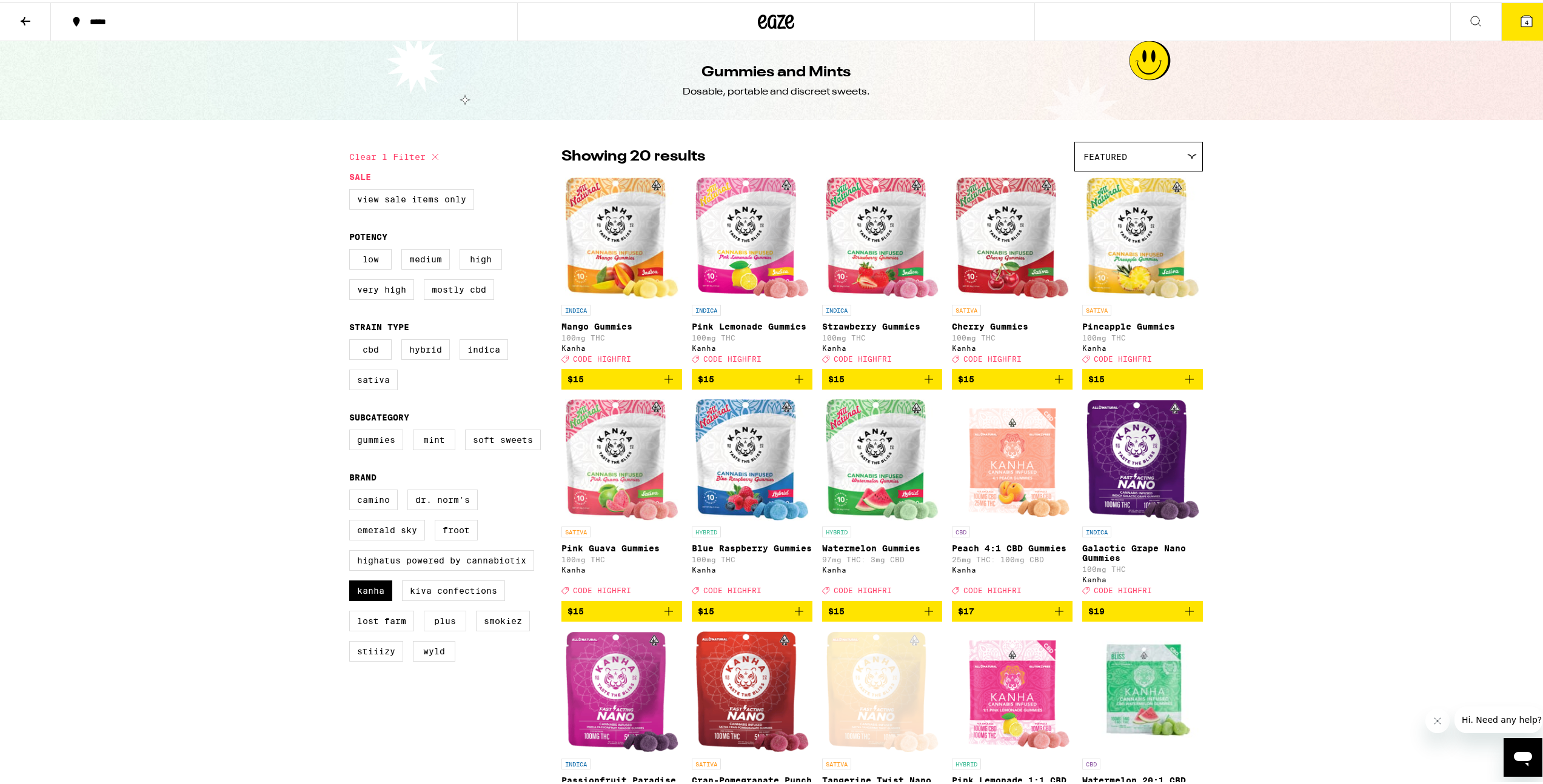
click at [1521, 17] on icon at bounding box center [1526, 19] width 11 height 11
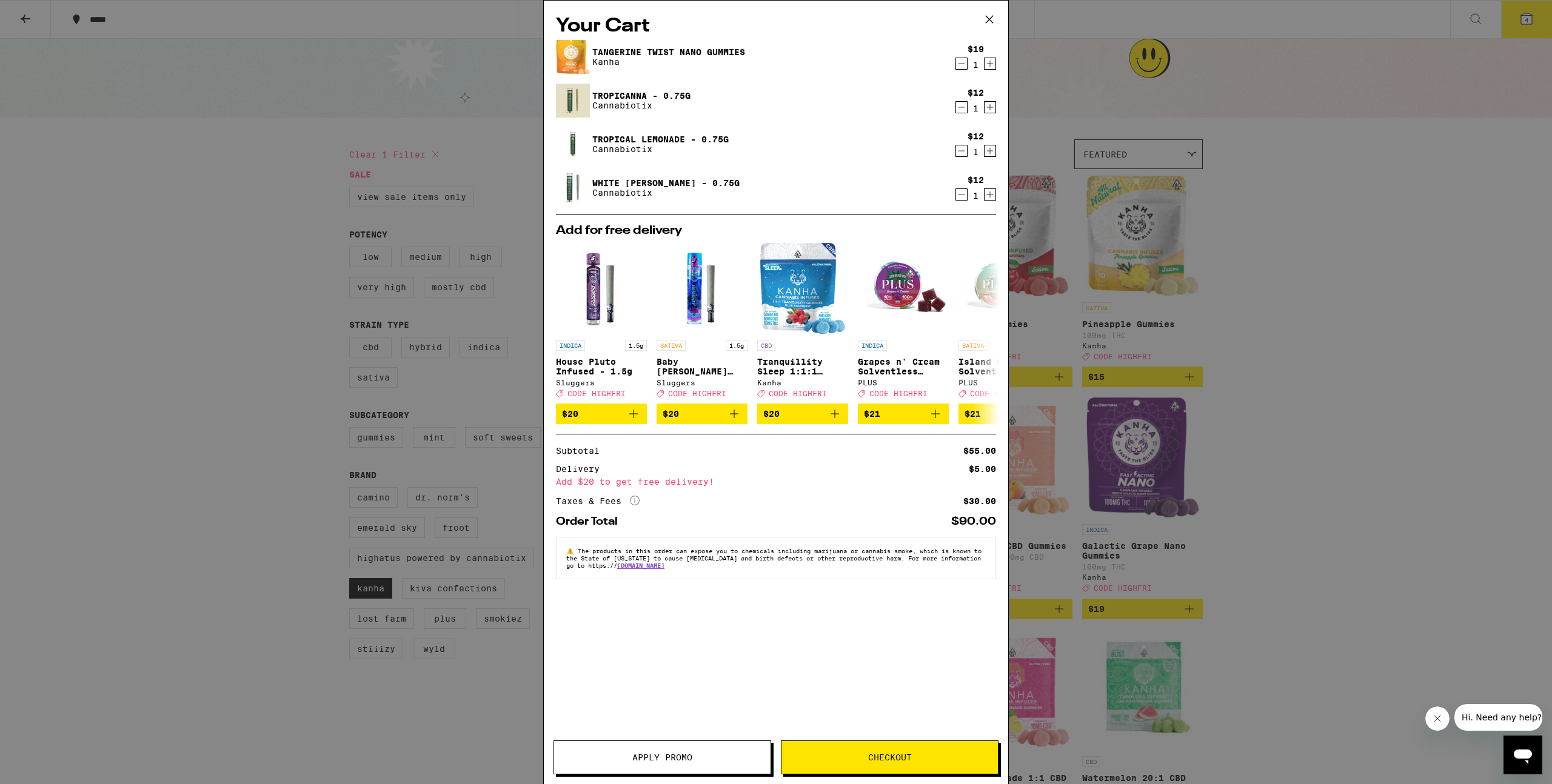
click at [982, 504] on div "$30.00" at bounding box center [979, 501] width 33 height 8
click at [979, 504] on div "$30.00" at bounding box center [979, 501] width 33 height 8
click at [631, 506] on icon "More Info" at bounding box center [634, 501] width 10 height 10
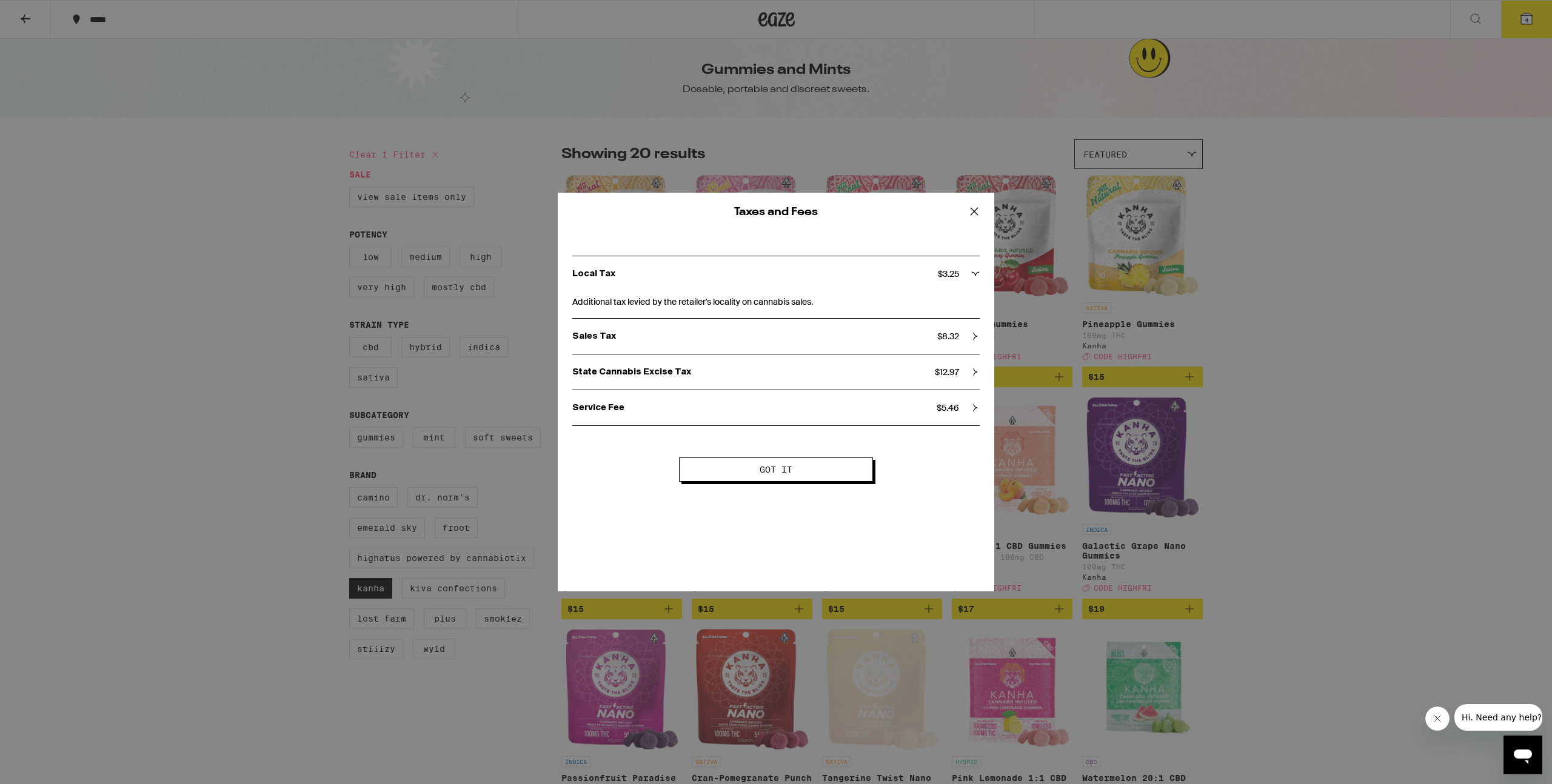
click at [974, 213] on icon at bounding box center [974, 211] width 18 height 18
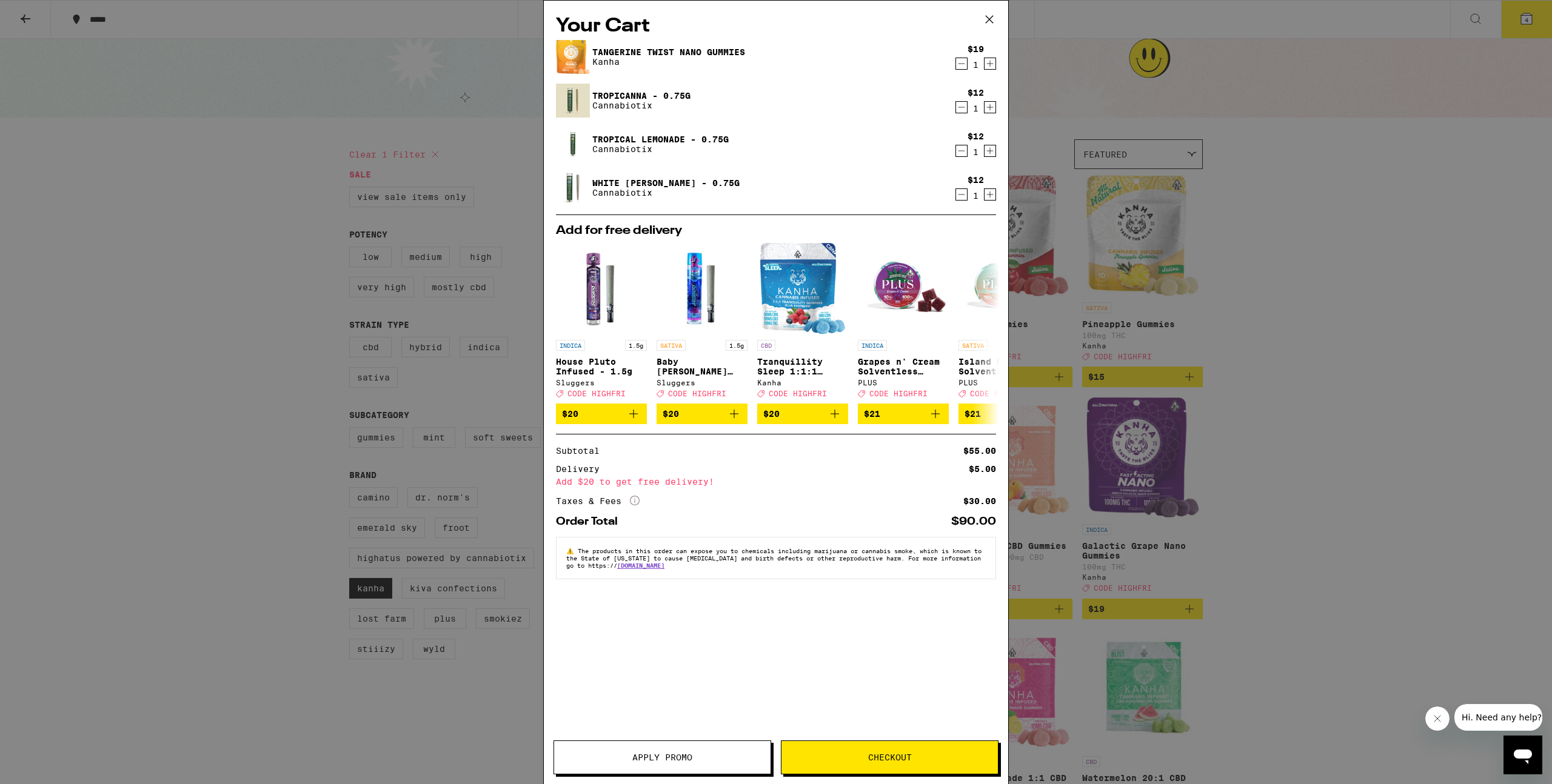
click at [876, 761] on span "Checkout" at bounding box center [890, 757] width 43 height 8
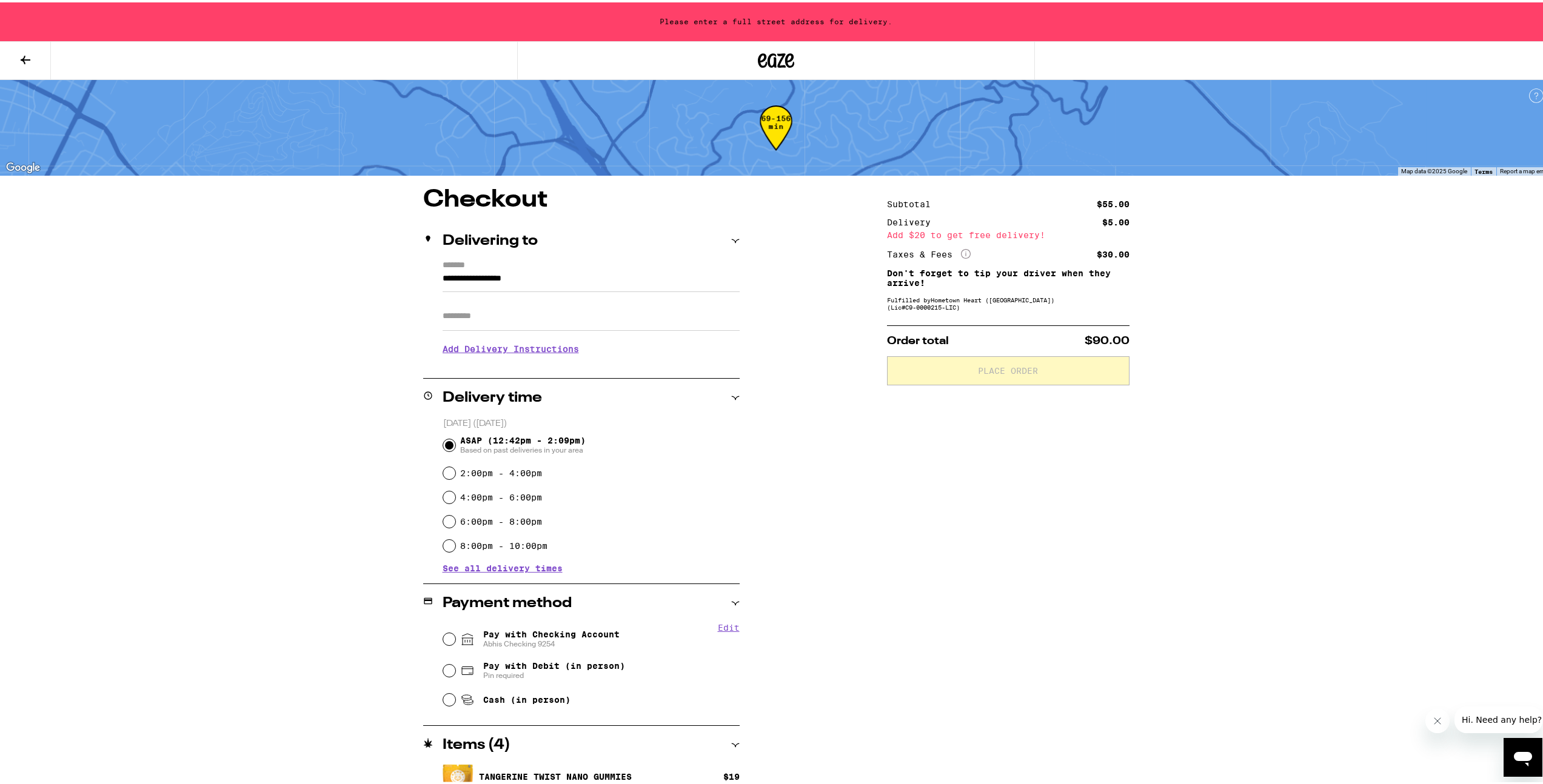
click at [37, 61] on button at bounding box center [25, 58] width 51 height 38
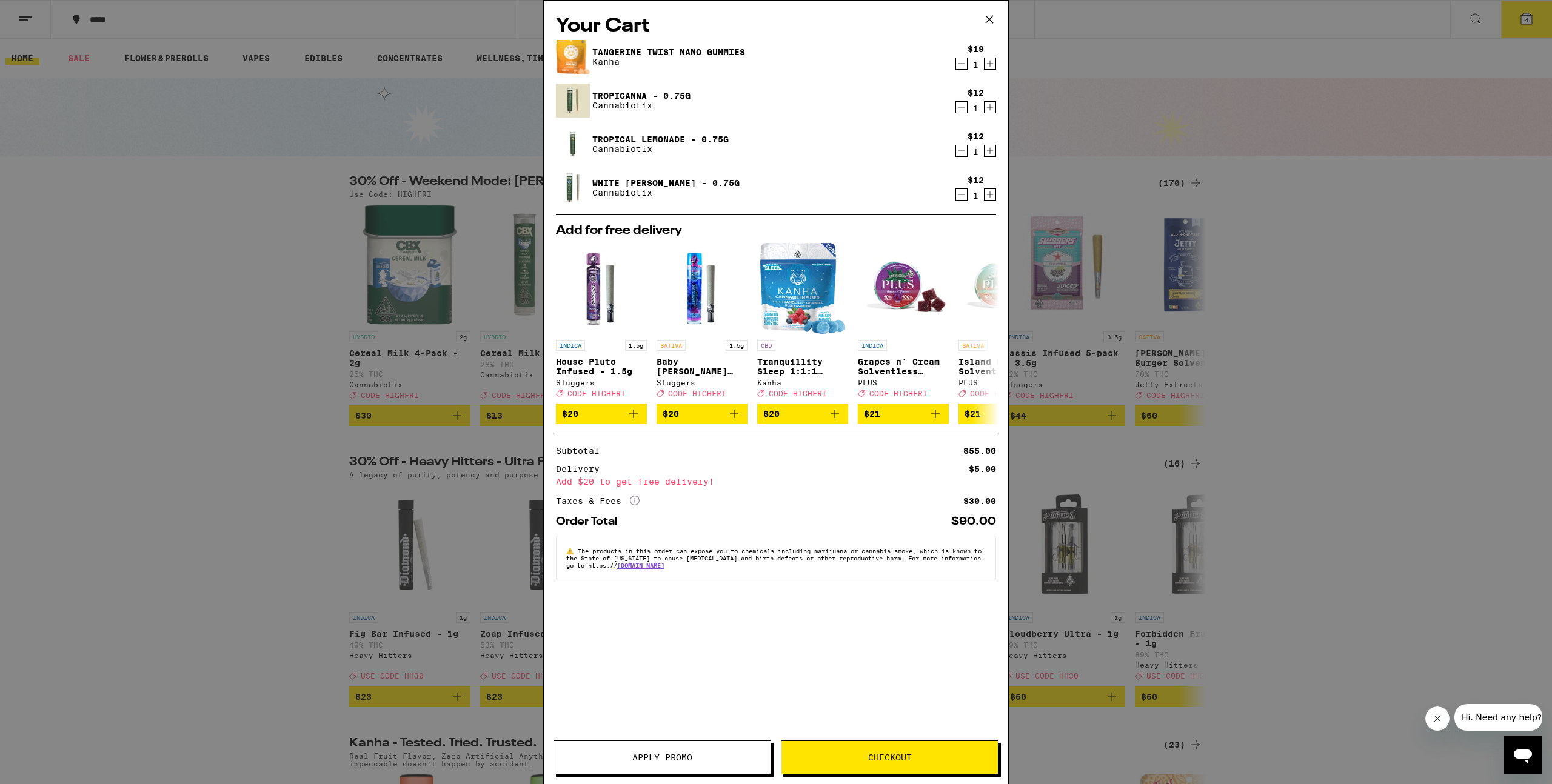
click at [671, 753] on span "Apply Promo" at bounding box center [662, 757] width 60 height 8
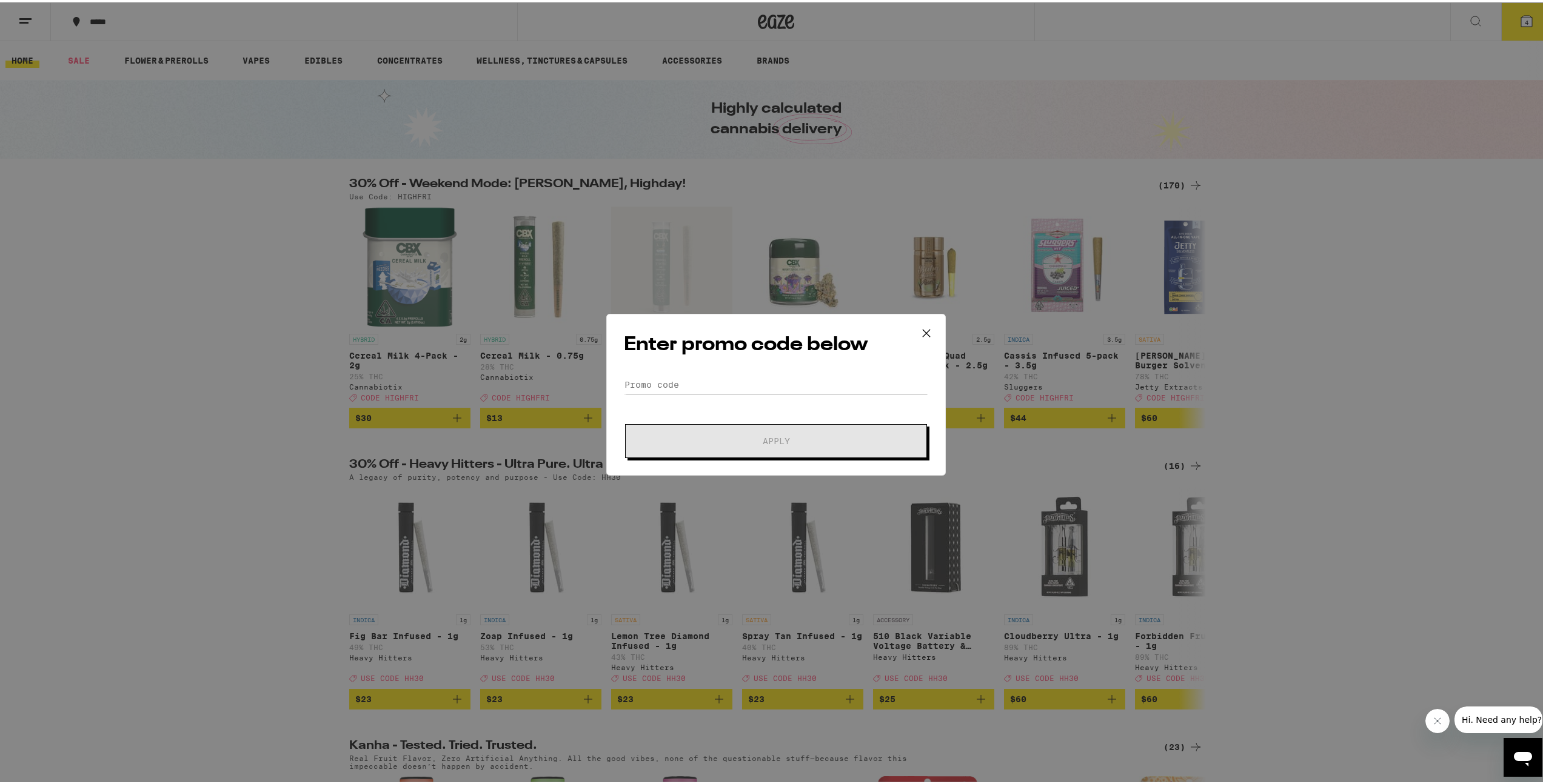
click at [723, 363] on div "Enter promo code below Promo Code Apply" at bounding box center [776, 392] width 339 height 162
click at [718, 383] on input "Promo Code" at bounding box center [776, 383] width 304 height 18
type input "HIGHFRI"
click at [730, 446] on button "Apply" at bounding box center [776, 439] width 302 height 34
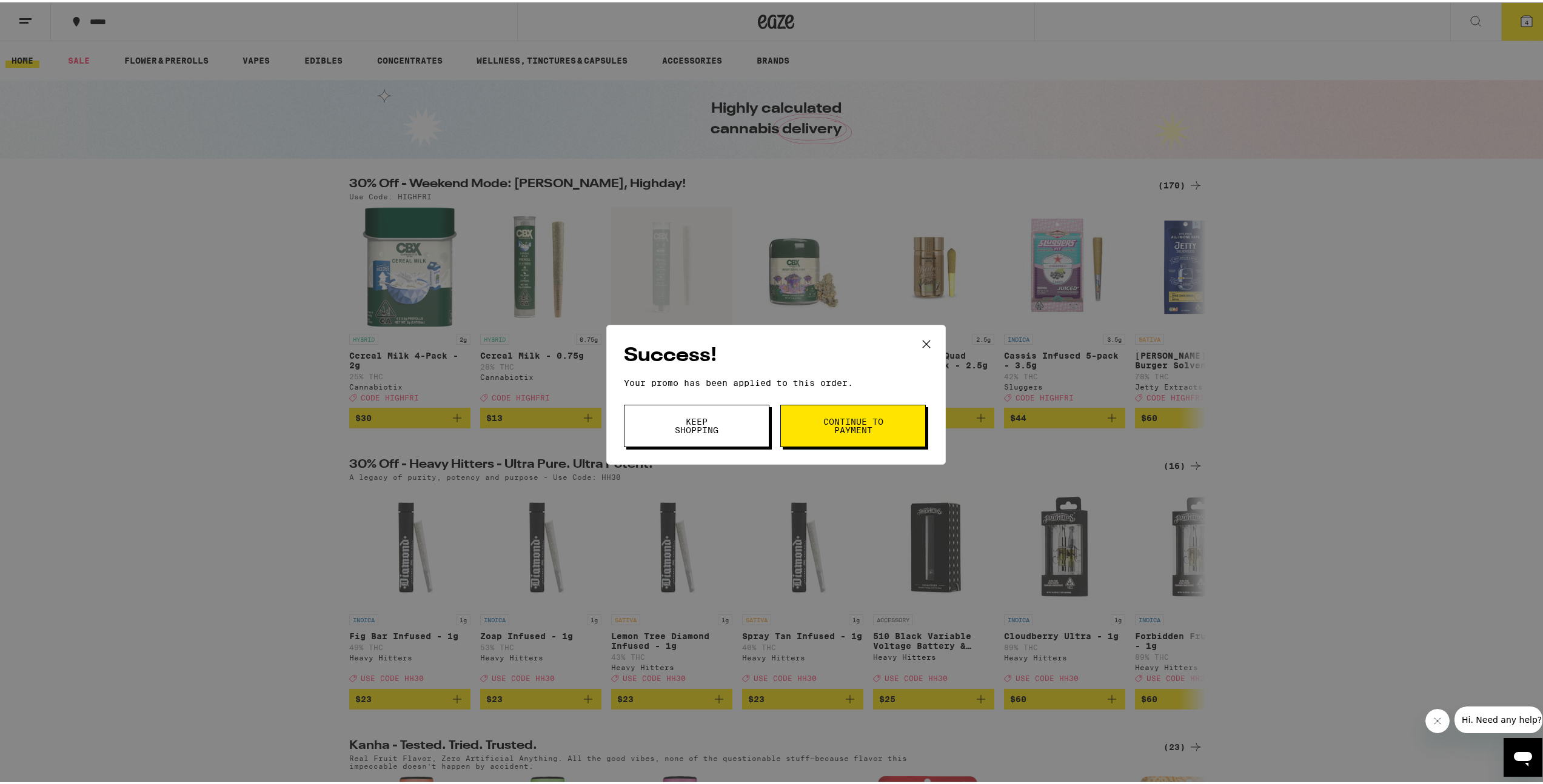
click at [835, 423] on span "Continue to payment" at bounding box center [853, 424] width 62 height 17
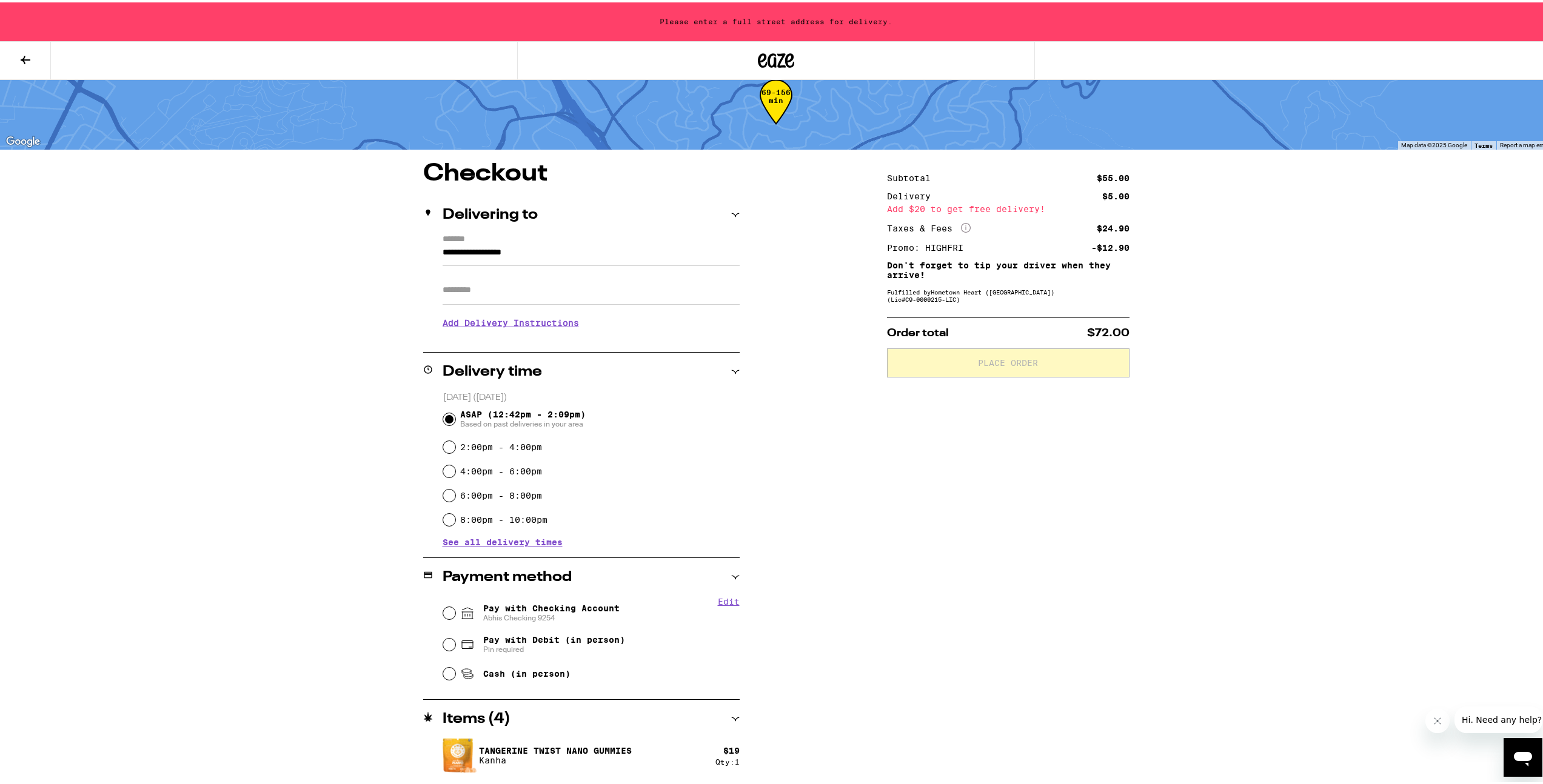
scroll to position [35, 0]
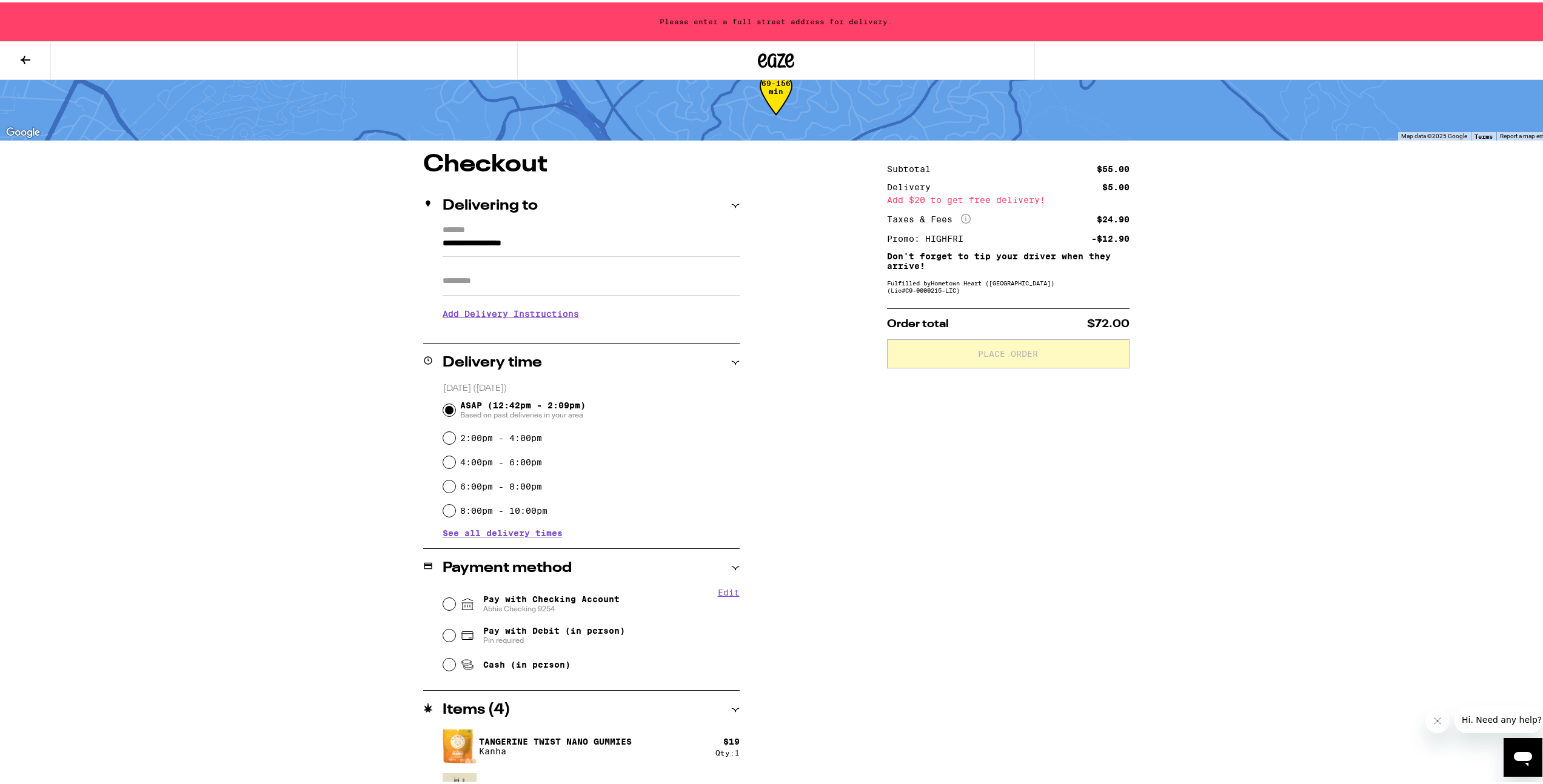
click at [453, 283] on input "Apt/Suite" at bounding box center [591, 279] width 297 height 29
click at [484, 247] on input "**********" at bounding box center [591, 244] width 297 height 20
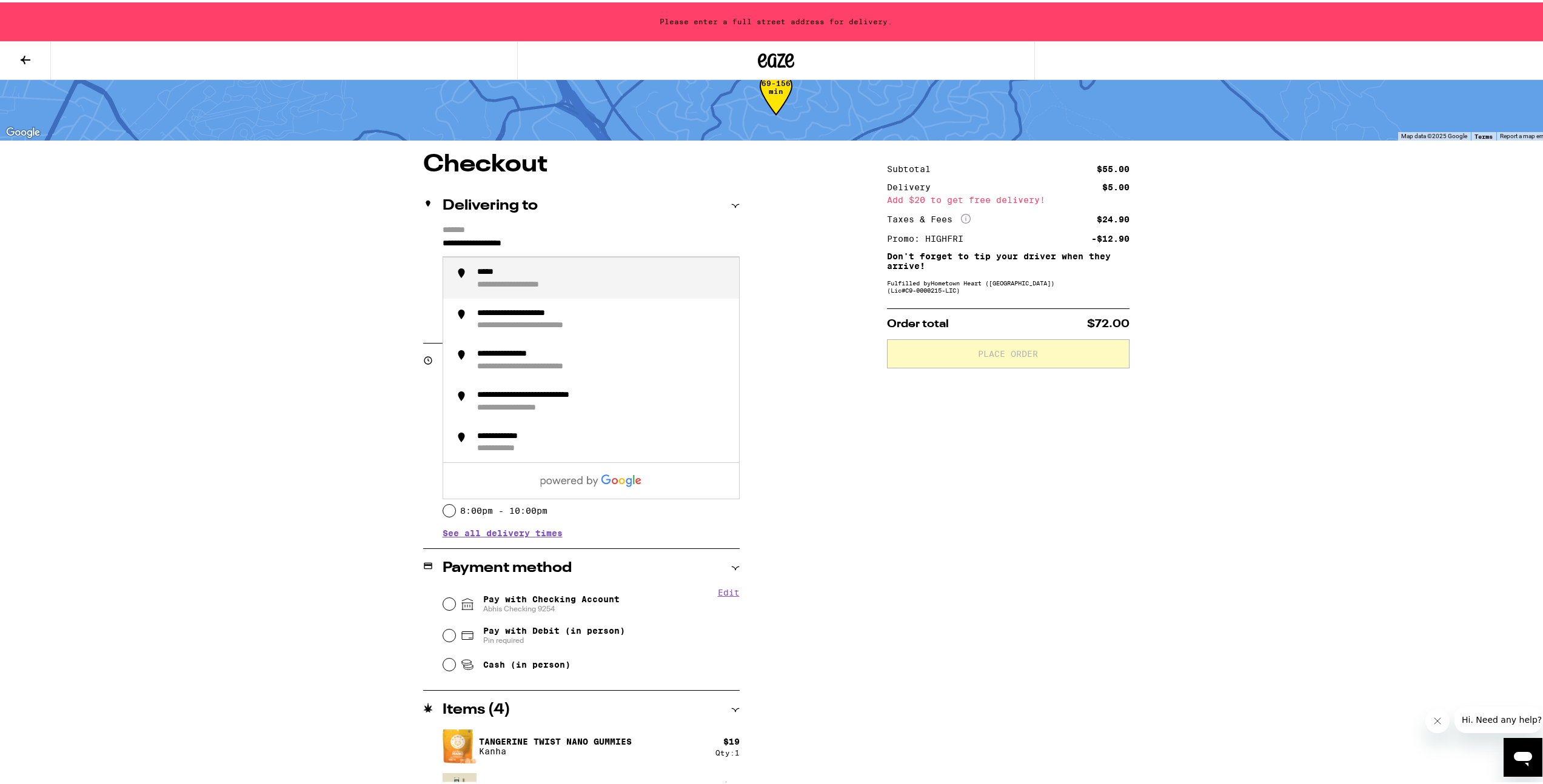
click at [484, 247] on input "**********" at bounding box center [591, 244] width 297 height 20
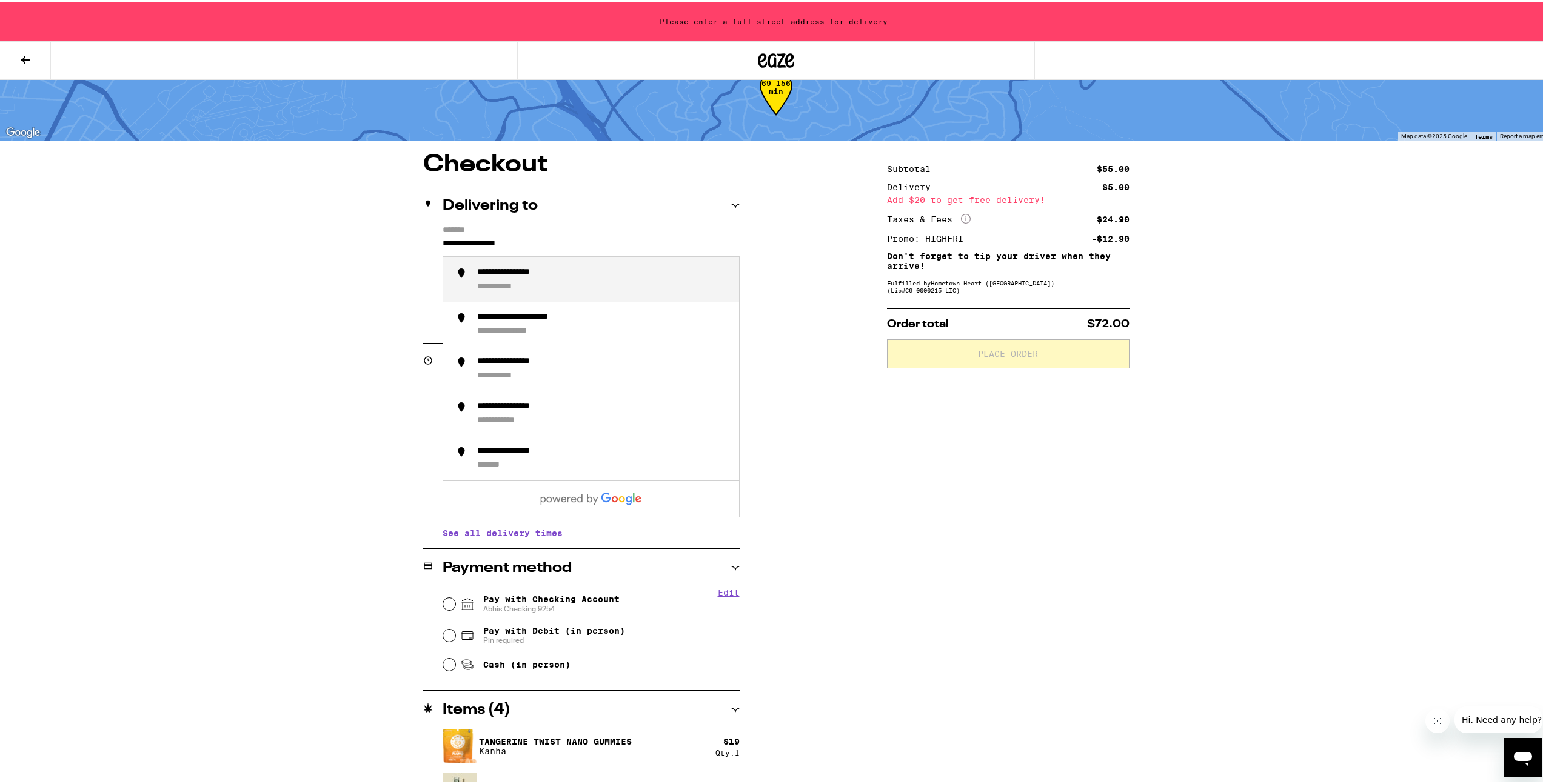
click at [505, 269] on div "**********" at bounding box center [523, 271] width 93 height 11
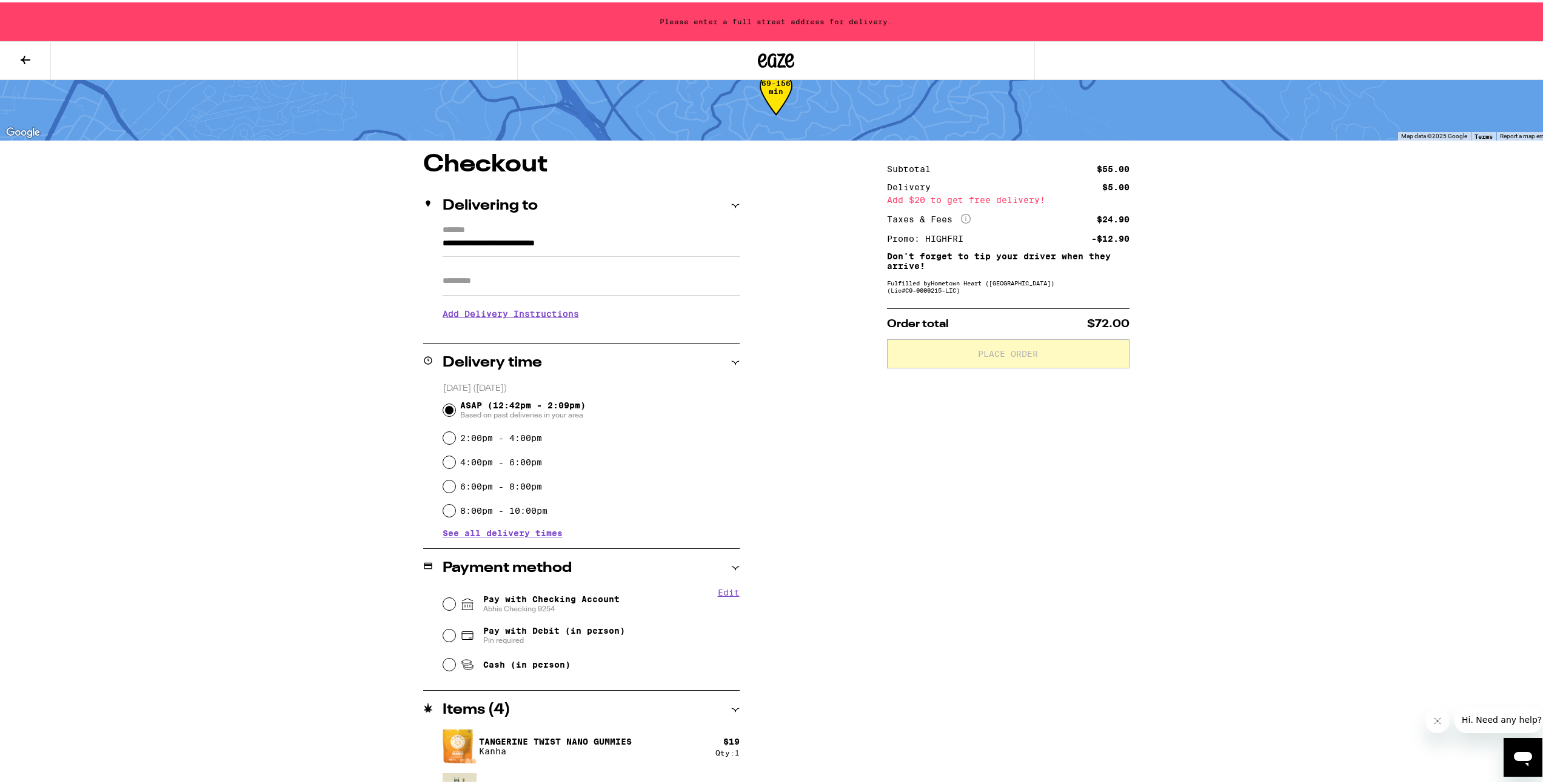
type input "**********"
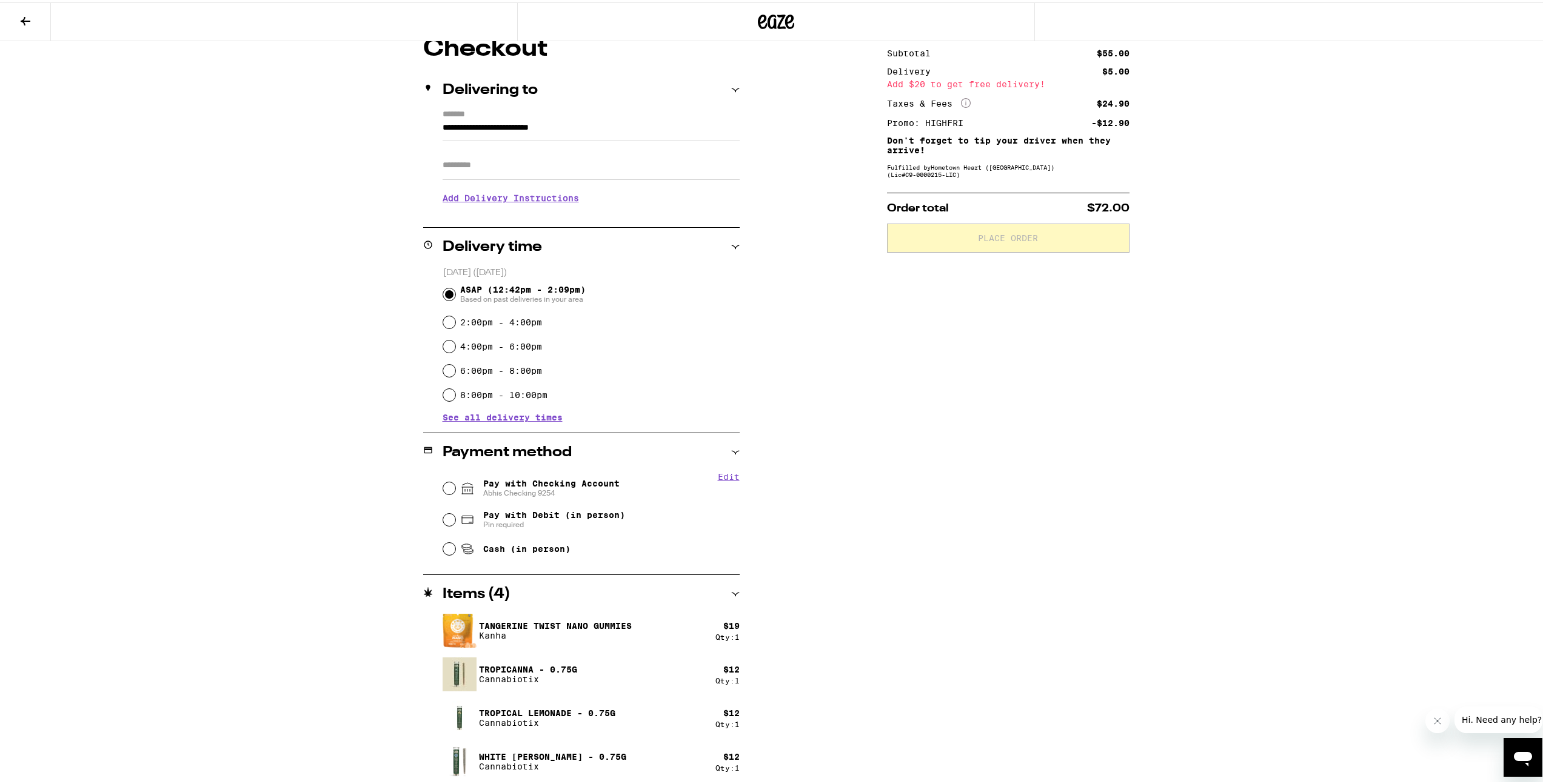
scroll to position [115, 0]
click at [443, 483] on input "Pay with Checking Account Abhis Checking 9254" at bounding box center [448, 483] width 12 height 12
radio input "true"
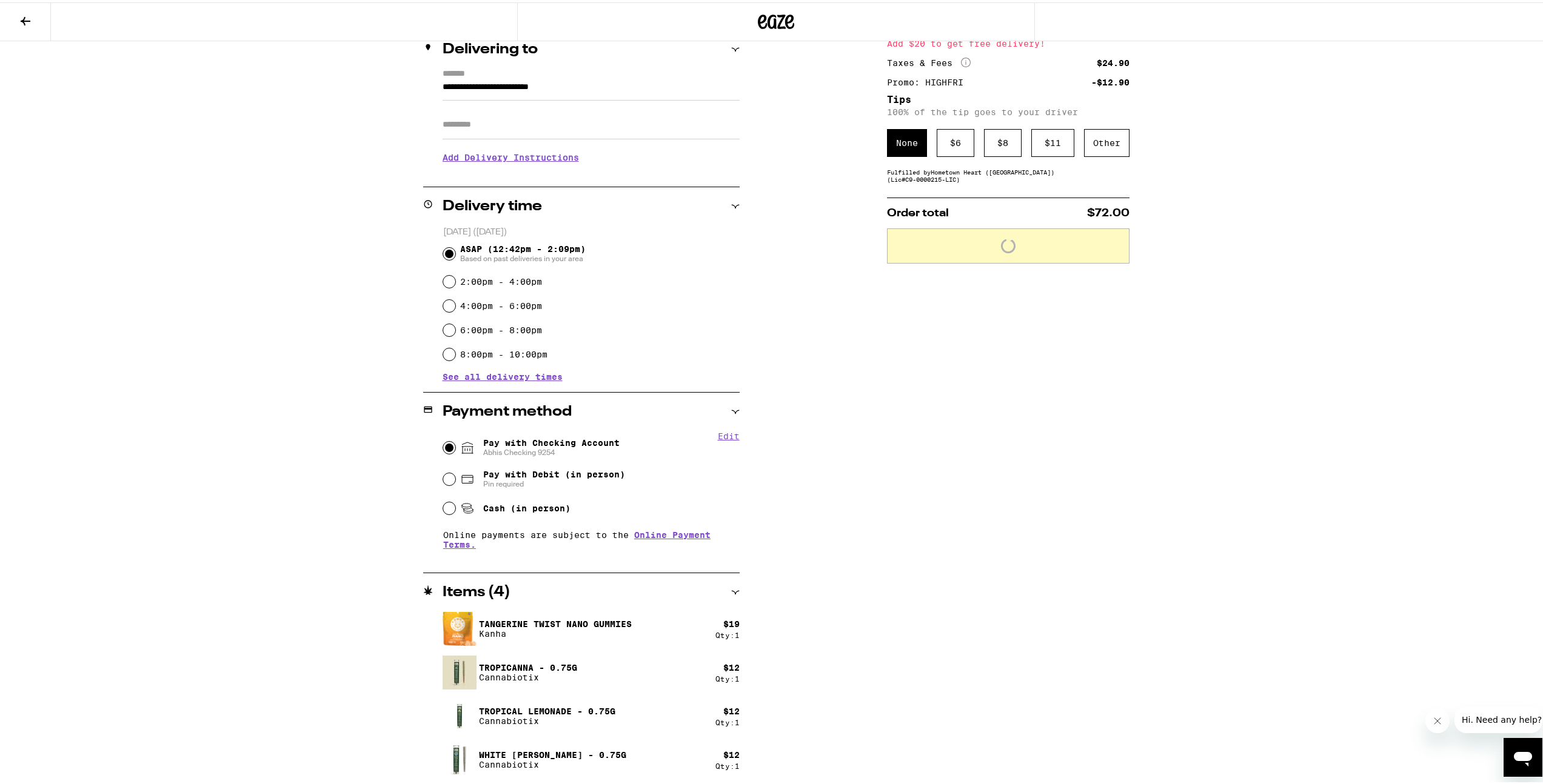
scroll to position [153, 0]
click at [1022, 241] on span "Place Order" at bounding box center [1008, 240] width 60 height 8
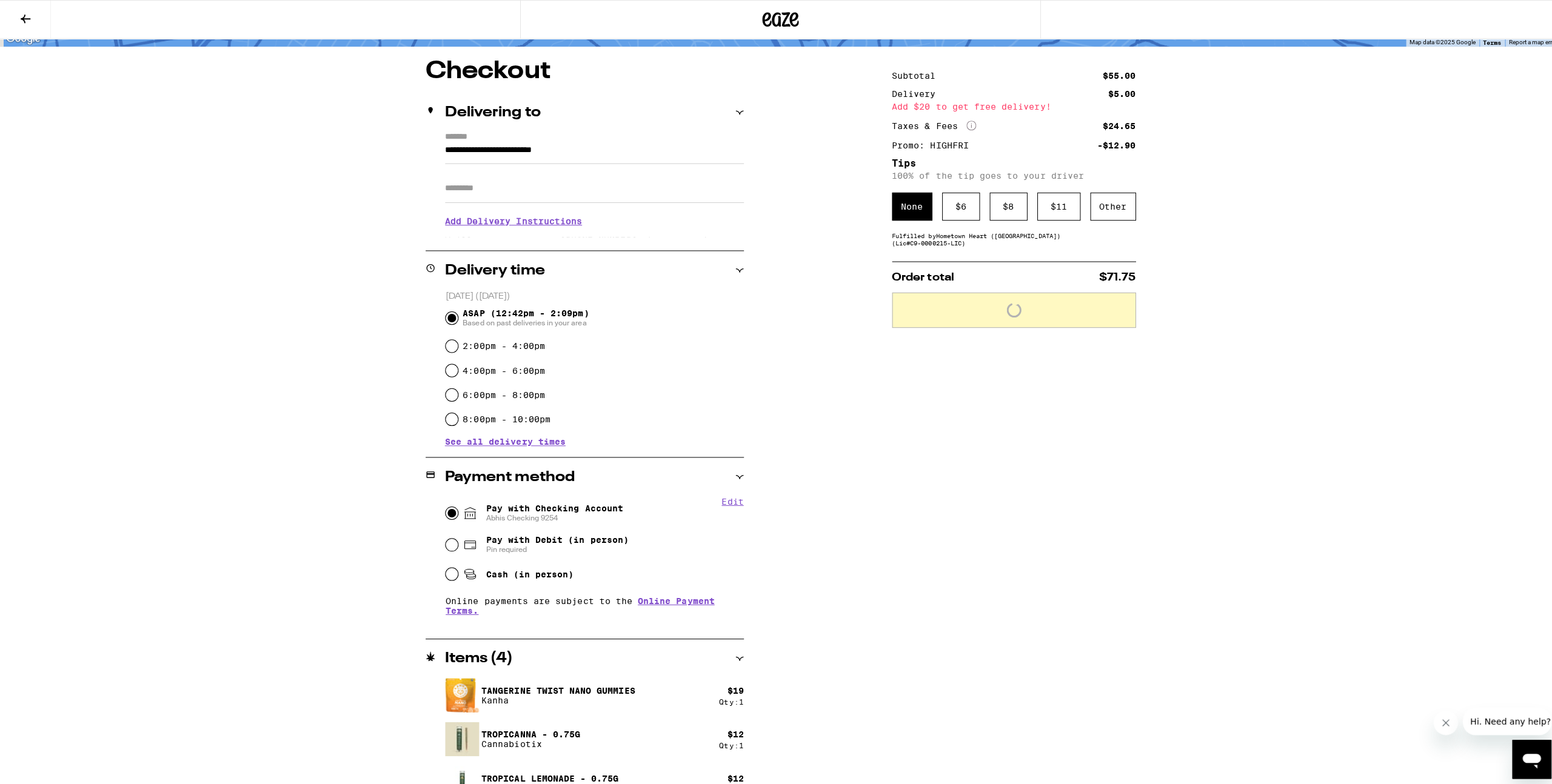
scroll to position [0, 0]
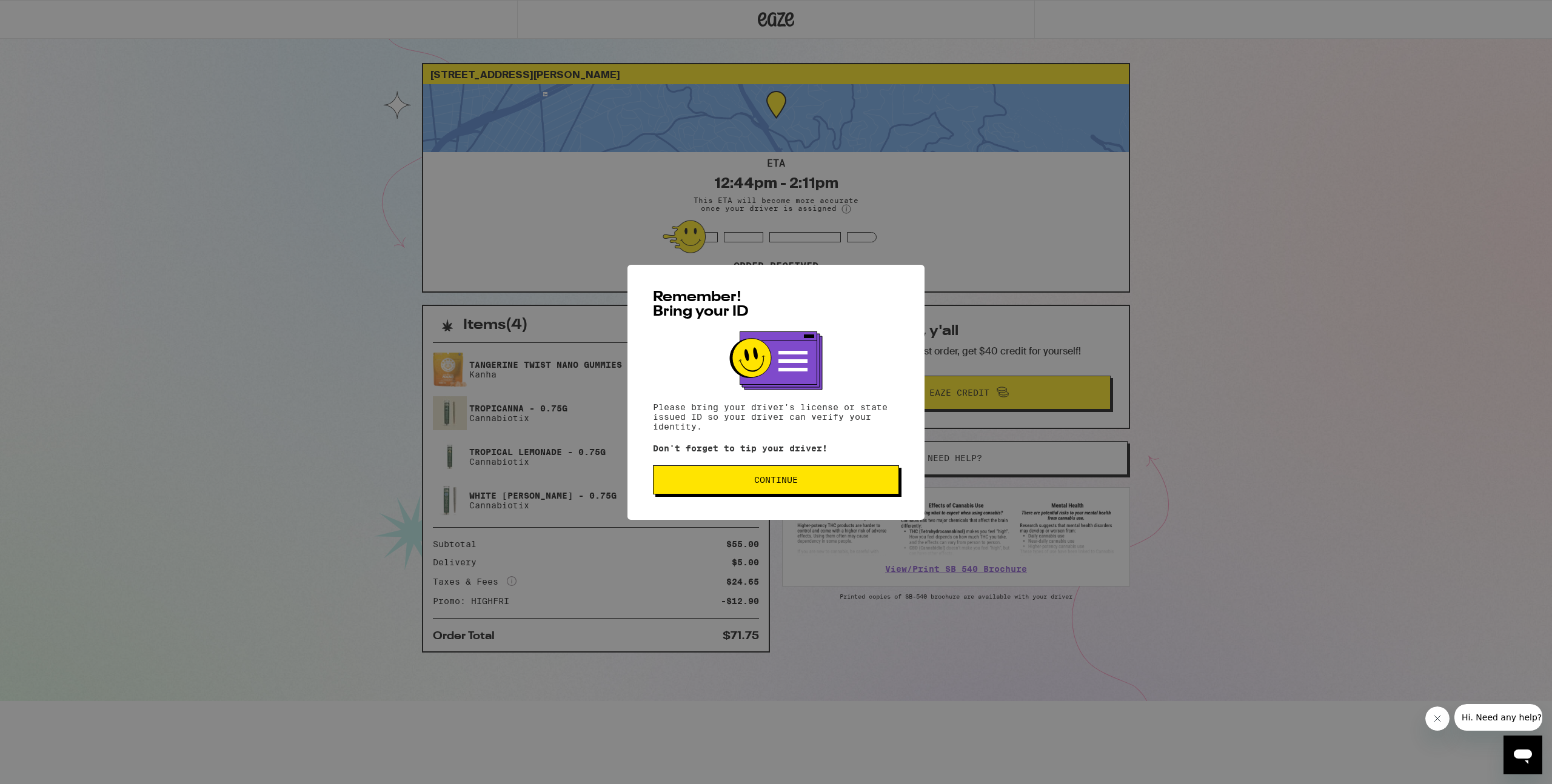
click at [784, 488] on button "Continue" at bounding box center [776, 480] width 246 height 29
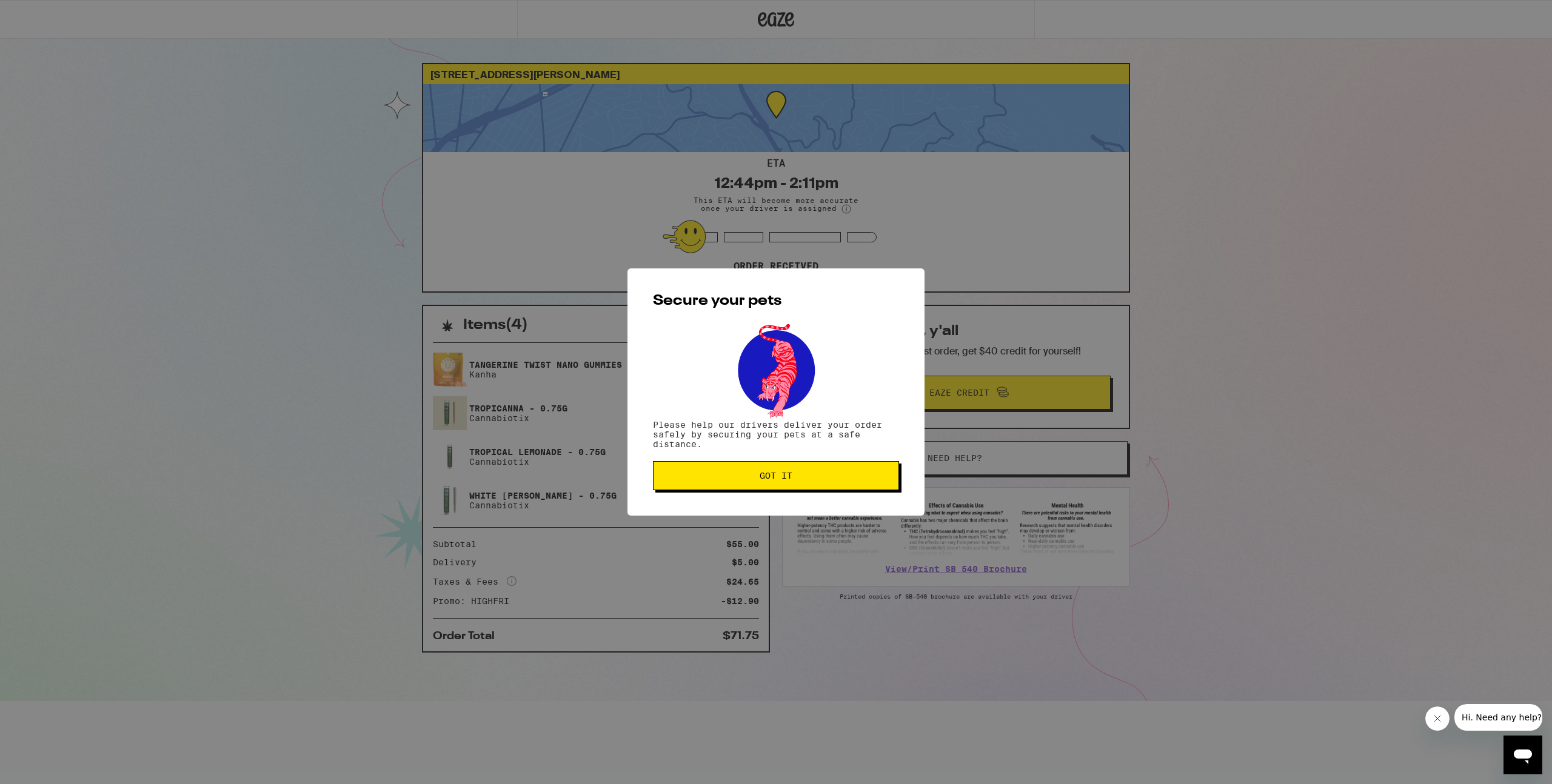
click at [752, 475] on span "Got it" at bounding box center [776, 476] width 225 height 8
